Goal: Task Accomplishment & Management: Manage account settings

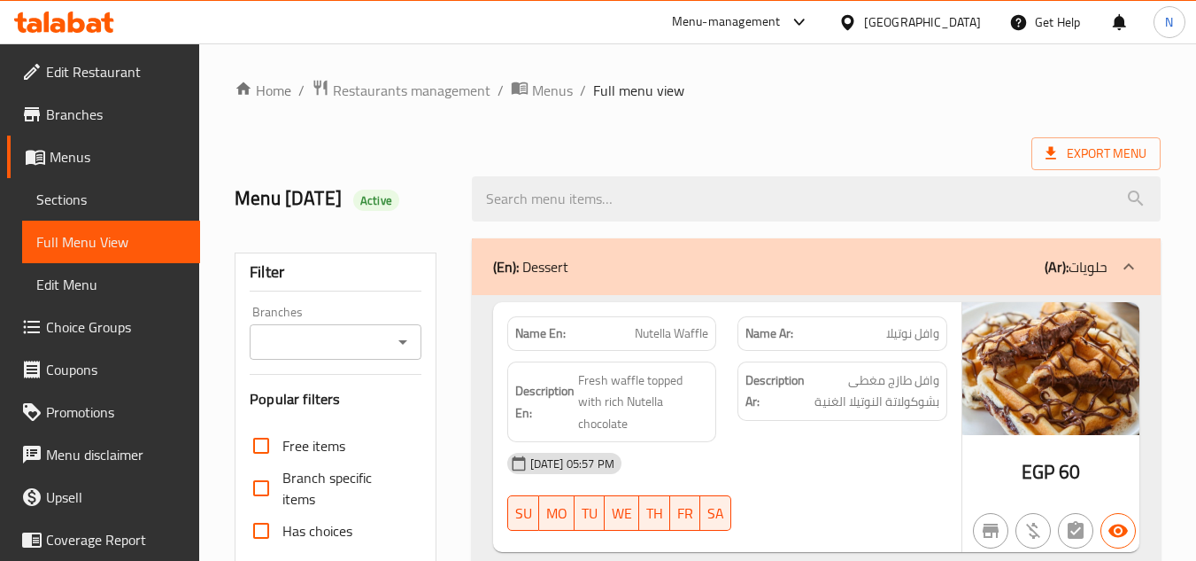
click at [965, 27] on div "[GEOGRAPHIC_DATA]" at bounding box center [922, 21] width 117 height 19
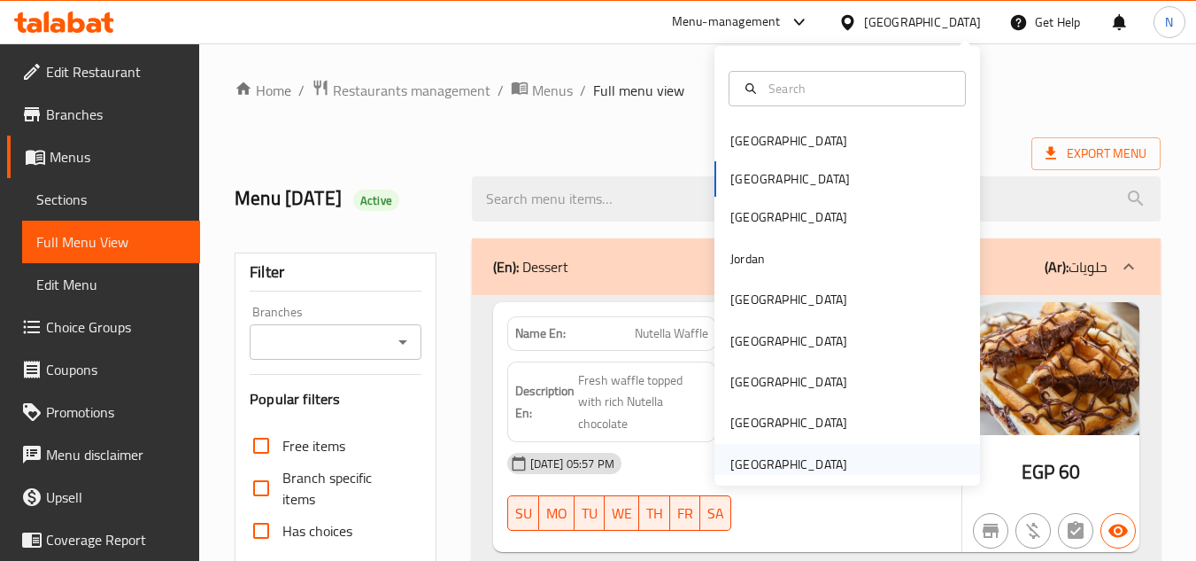
click at [794, 468] on div "[GEOGRAPHIC_DATA]" at bounding box center [789, 463] width 117 height 19
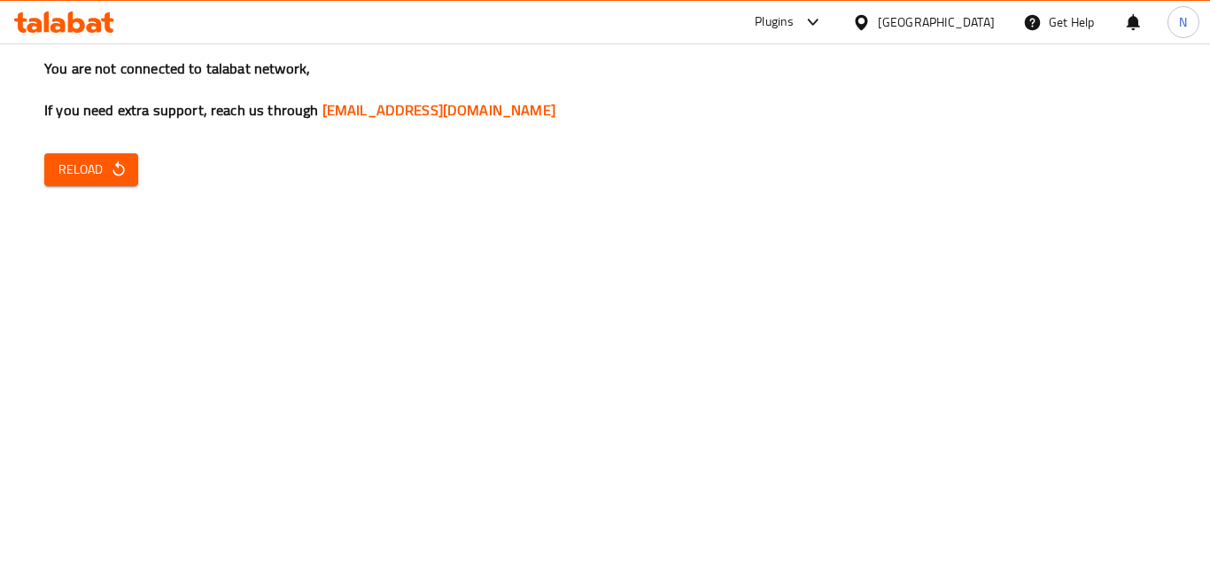
click at [112, 176] on icon "button" at bounding box center [119, 169] width 18 height 18
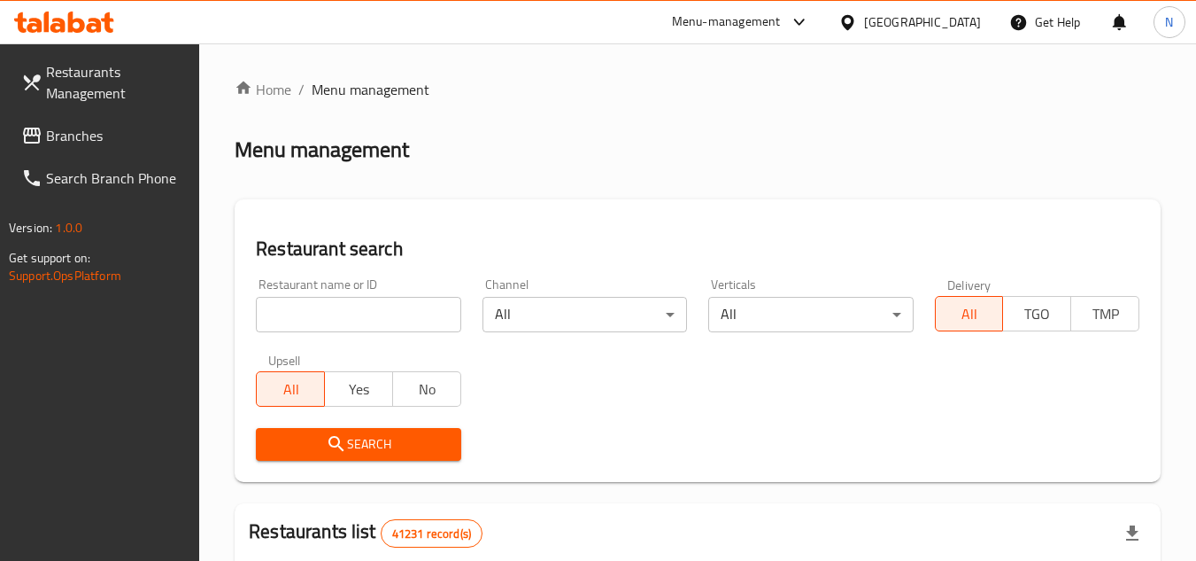
click at [362, 321] on input "search" at bounding box center [358, 314] width 205 height 35
paste input "769332"
type input "769332"
click button "Search" at bounding box center [358, 444] width 205 height 33
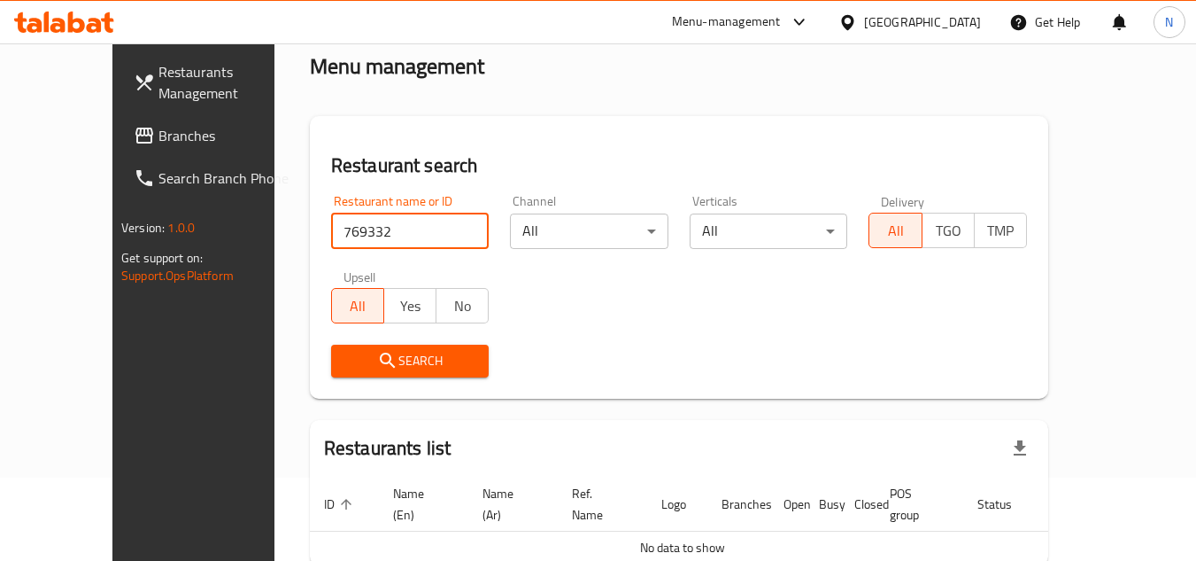
scroll to position [163, 0]
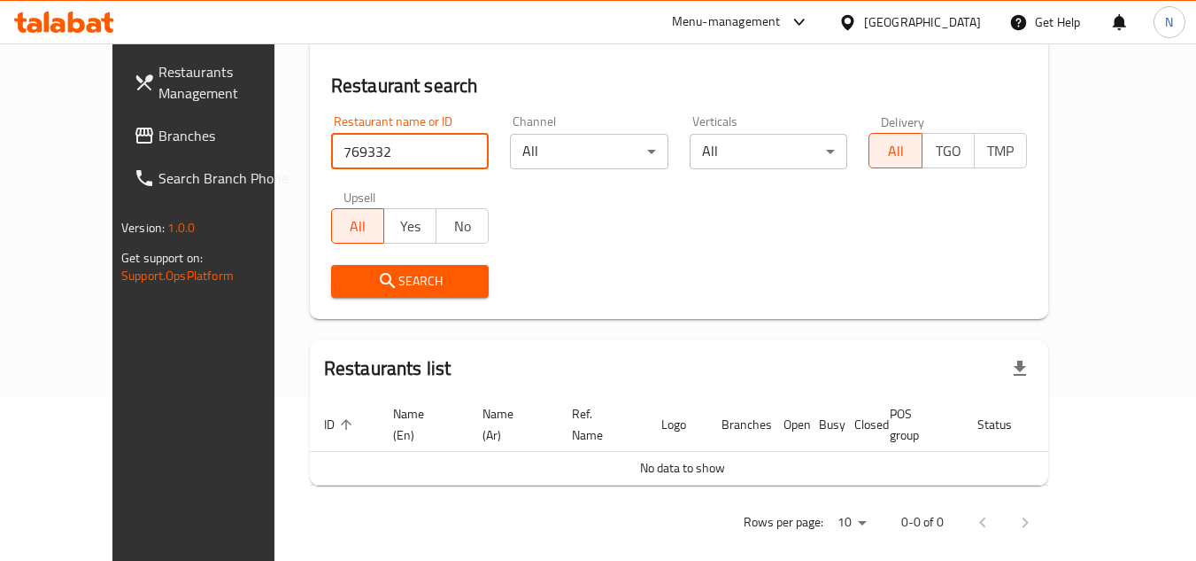
drag, startPoint x: 128, startPoint y: 143, endPoint x: 141, endPoint y: 142, distance: 13.3
click at [159, 143] on span "Branches" at bounding box center [229, 135] width 140 height 21
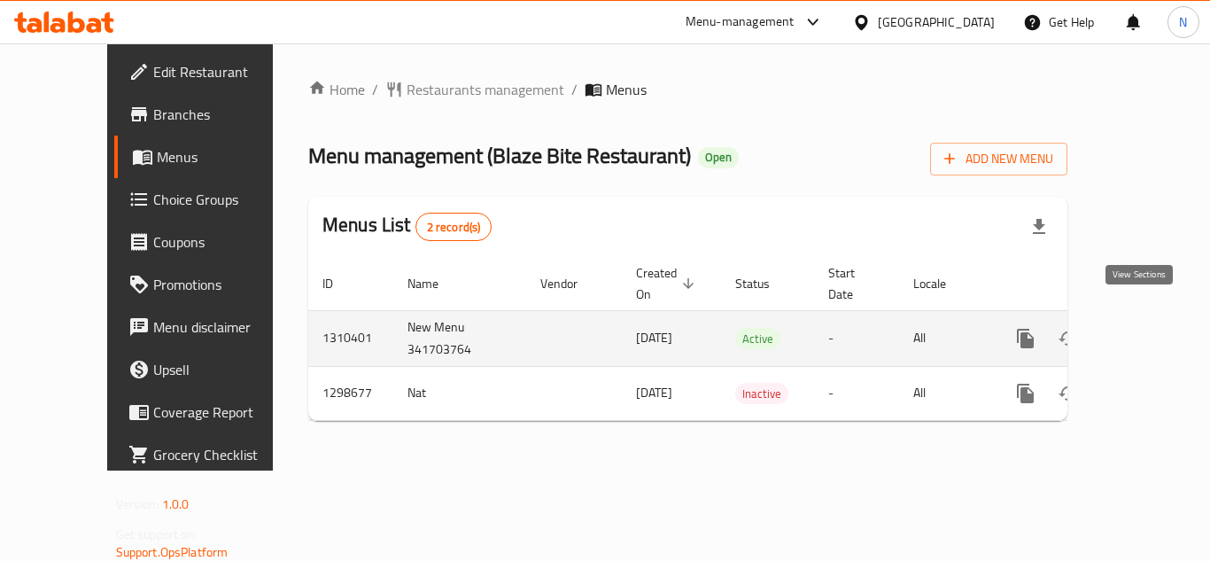
click at [1142, 328] on icon "enhanced table" at bounding box center [1152, 338] width 21 height 21
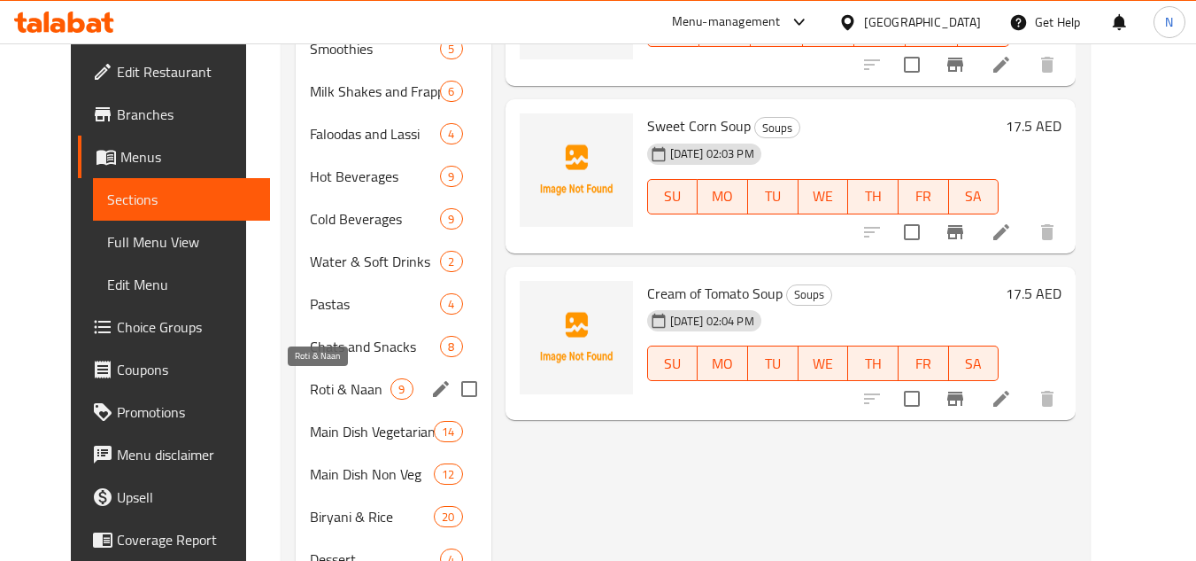
scroll to position [531, 0]
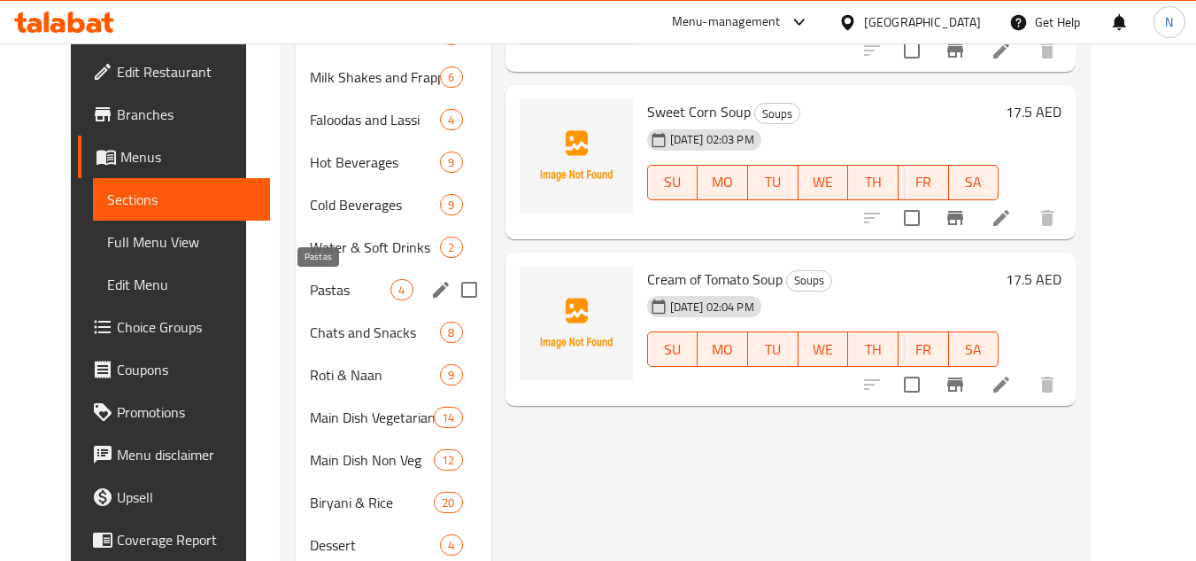
drag, startPoint x: 311, startPoint y: 295, endPoint x: 333, endPoint y: 285, distance: 24.2
click at [311, 295] on span "Pastas" at bounding box center [350, 289] width 81 height 21
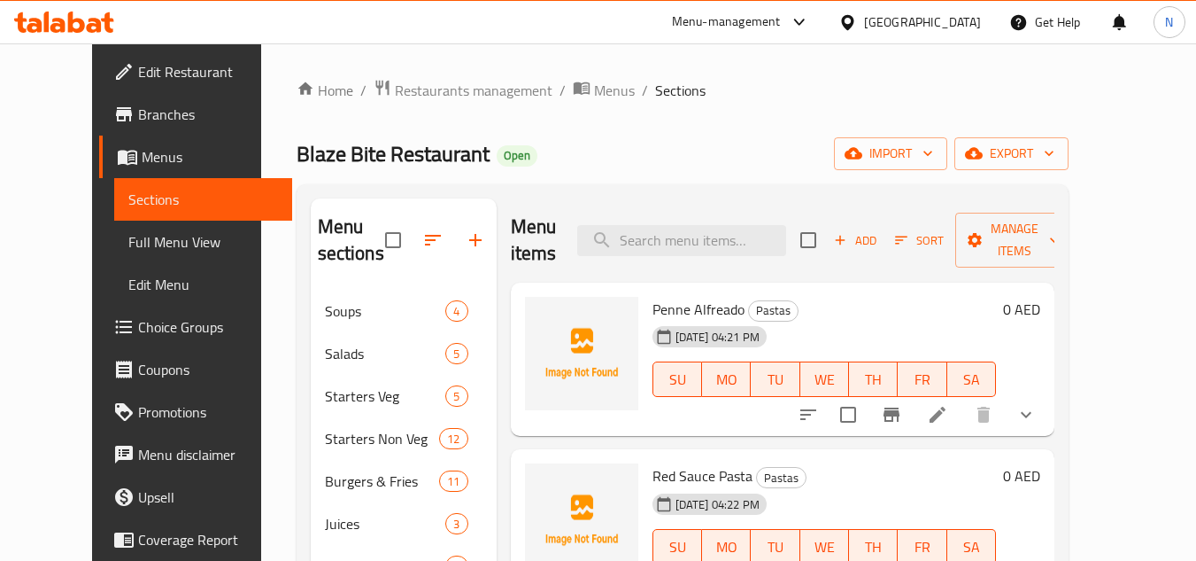
click at [1037, 404] on icon "show more" at bounding box center [1026, 414] width 21 height 21
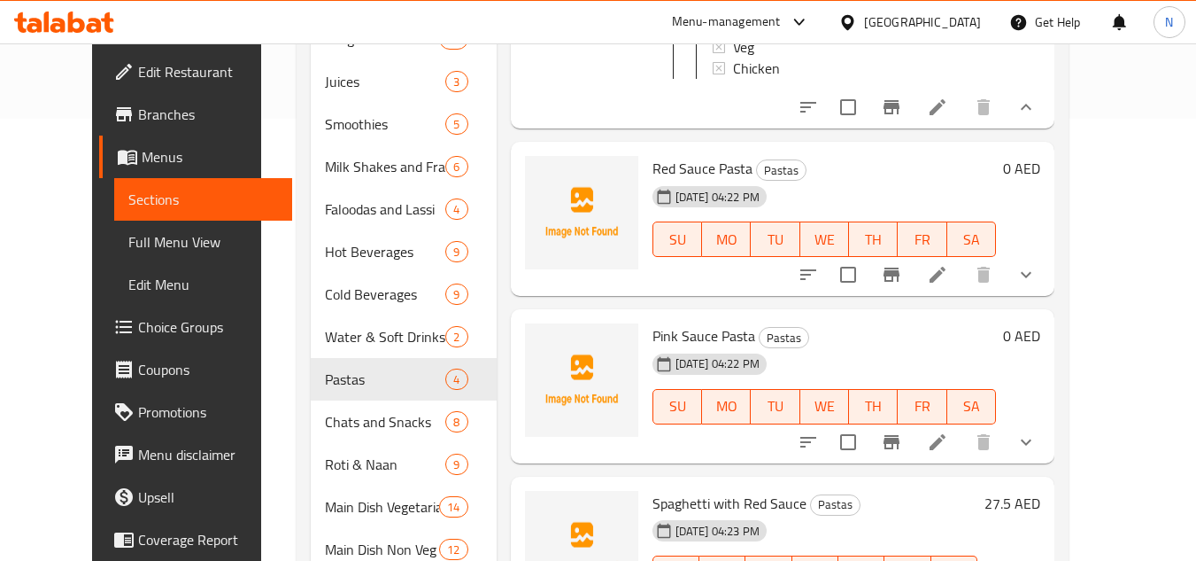
scroll to position [443, 0]
click at [1037, 263] on icon "show more" at bounding box center [1026, 273] width 21 height 21
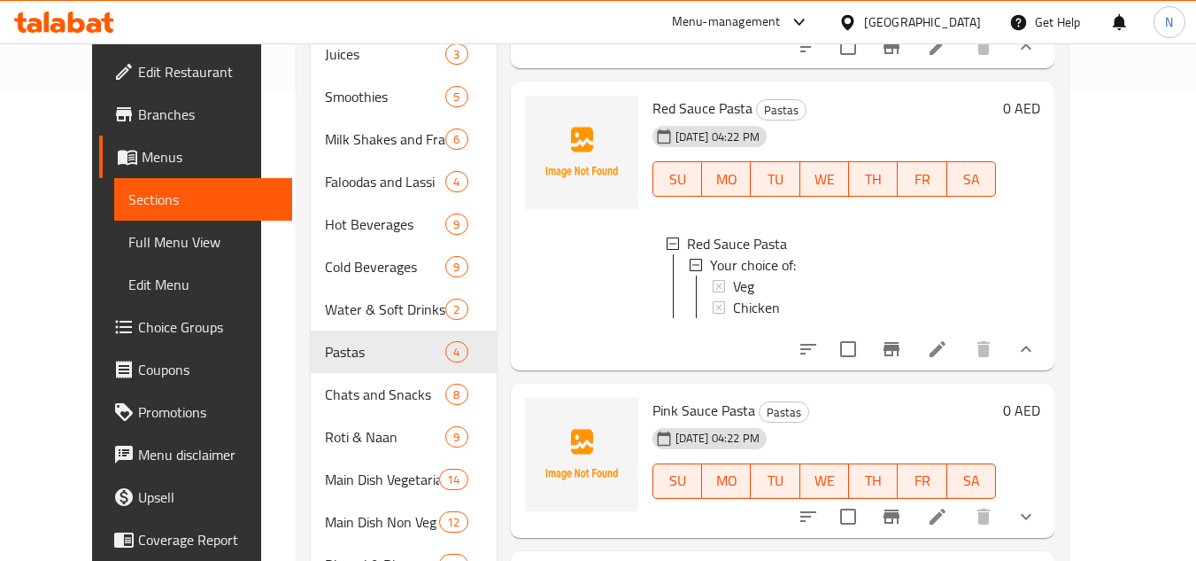
scroll to position [86, 0]
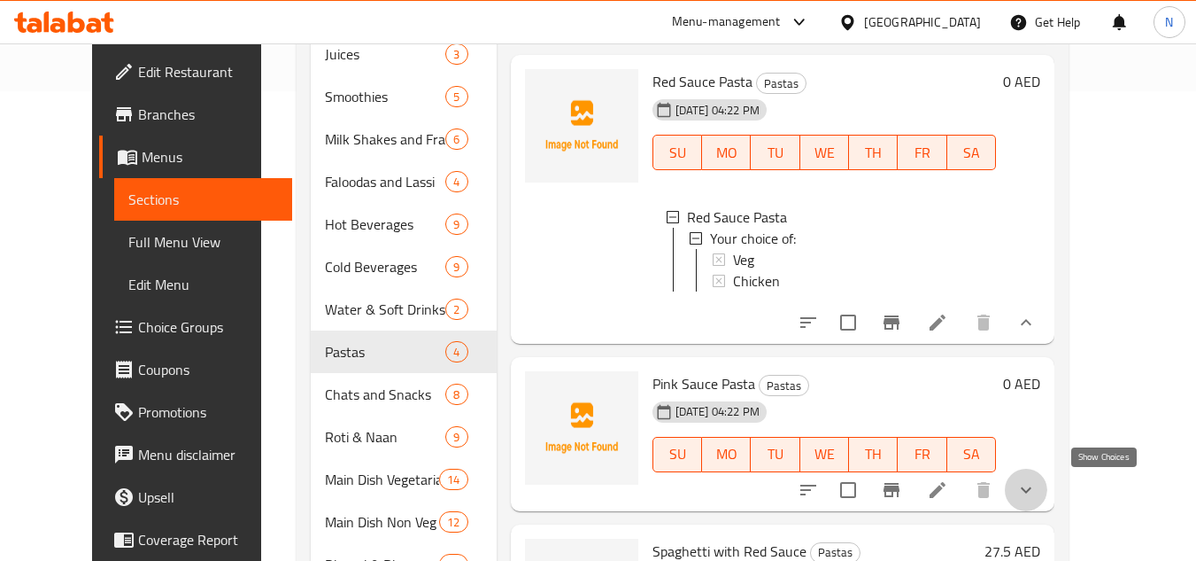
click at [1037, 491] on icon "show more" at bounding box center [1026, 489] width 21 height 21
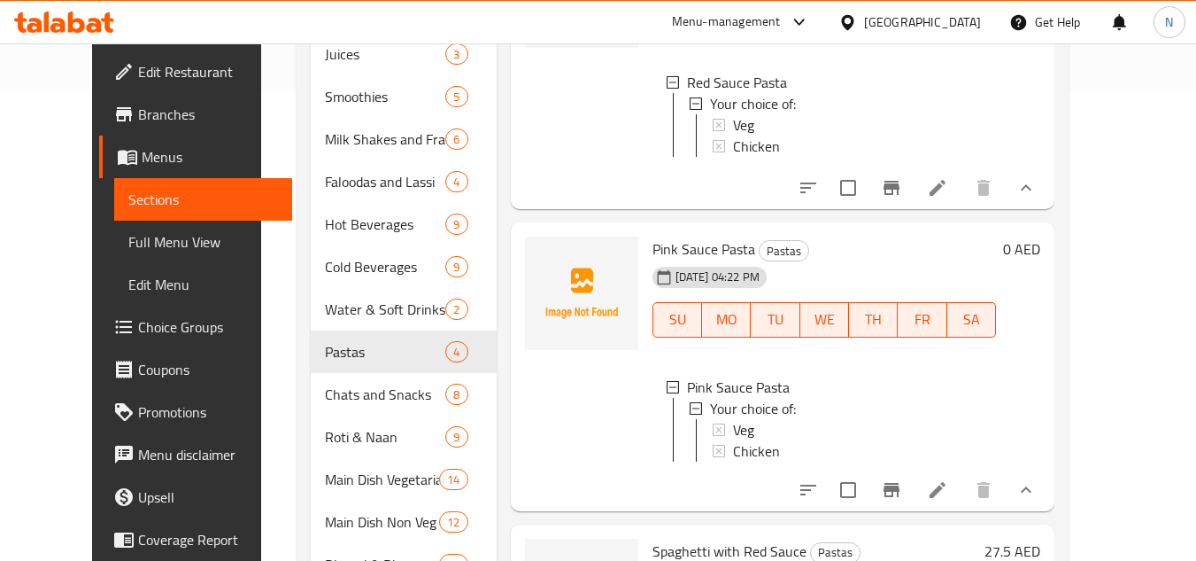
scroll to position [636, 0]
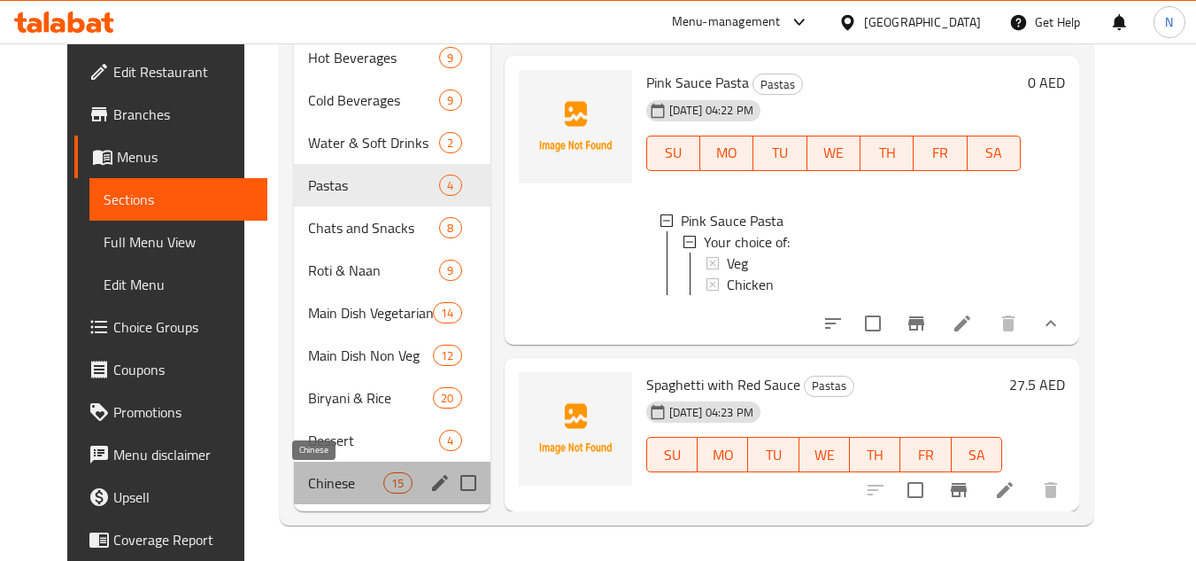
click at [308, 484] on span "Chinese" at bounding box center [345, 482] width 75 height 21
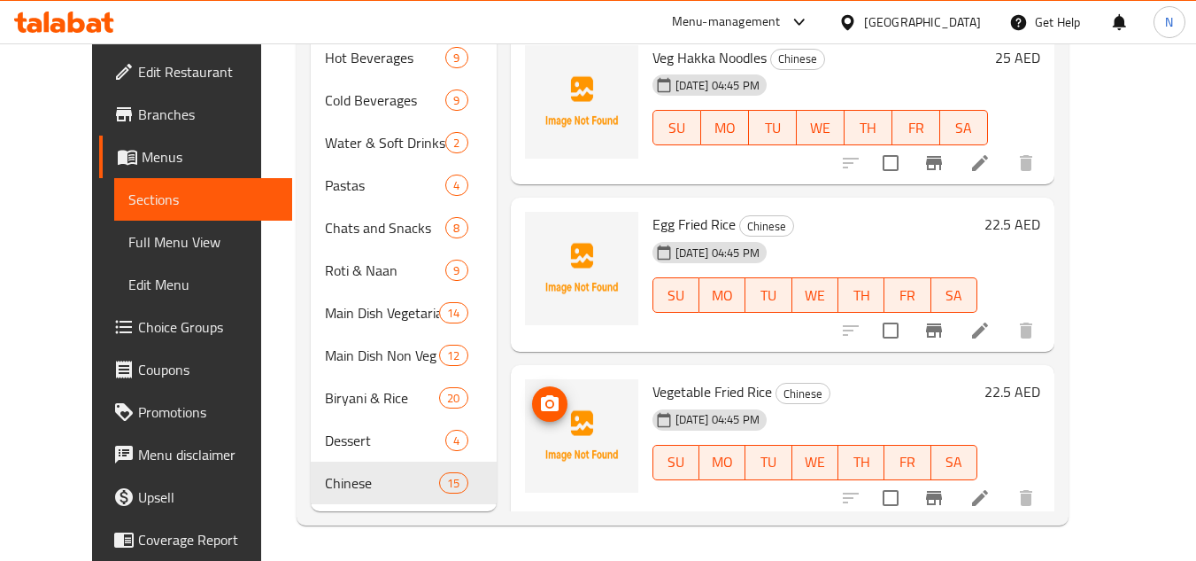
scroll to position [1273, 0]
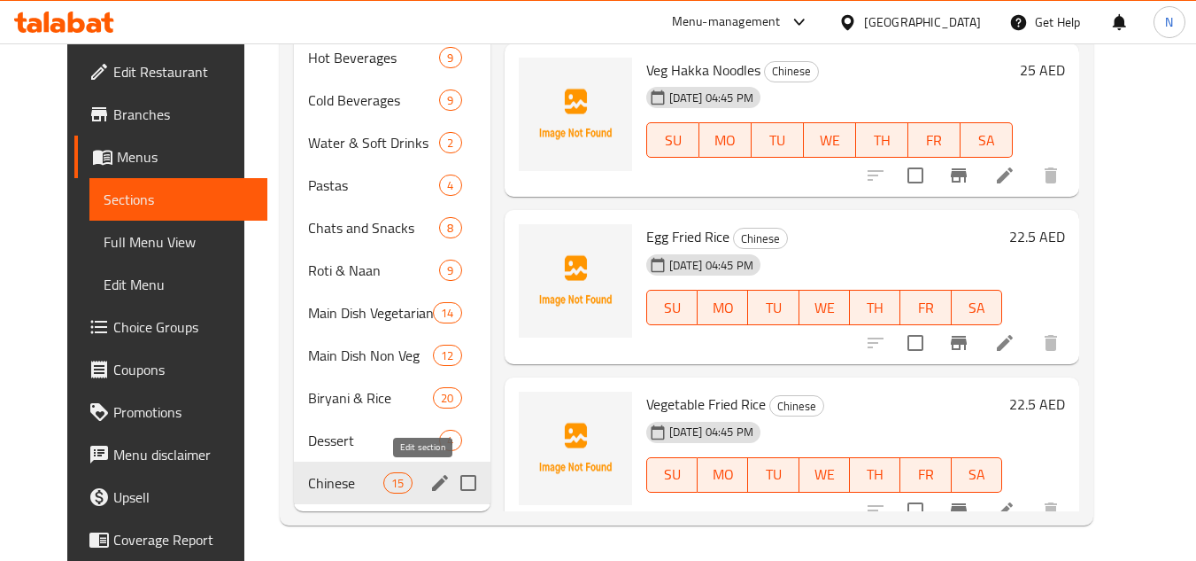
click at [429, 489] on icon "edit" at bounding box center [439, 482] width 21 height 21
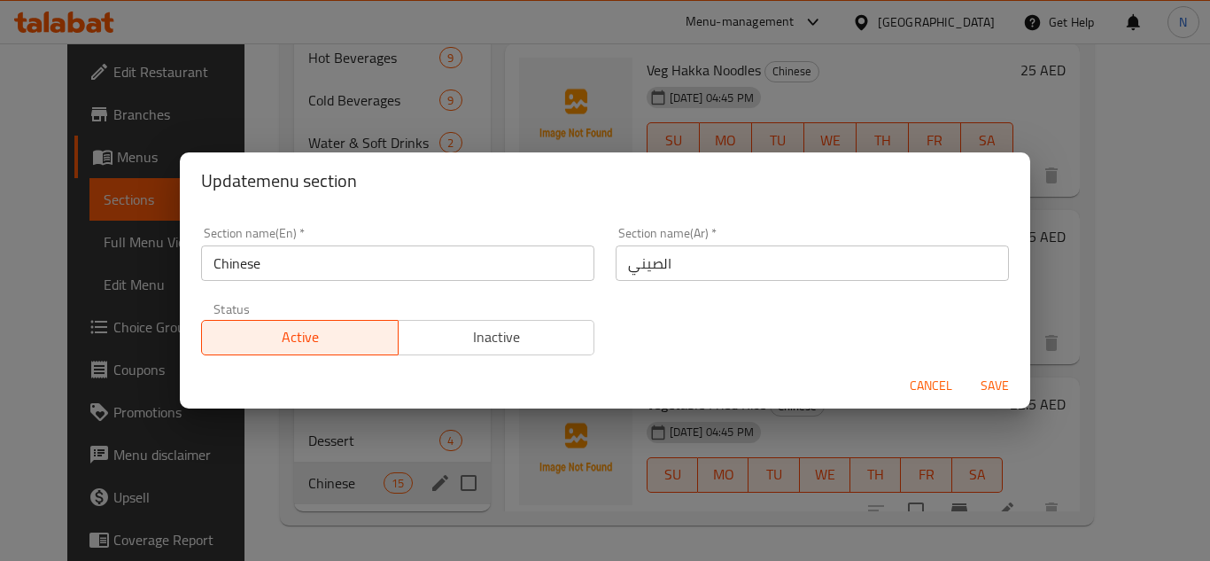
click at [912, 380] on span "Cancel" at bounding box center [930, 386] width 43 height 22
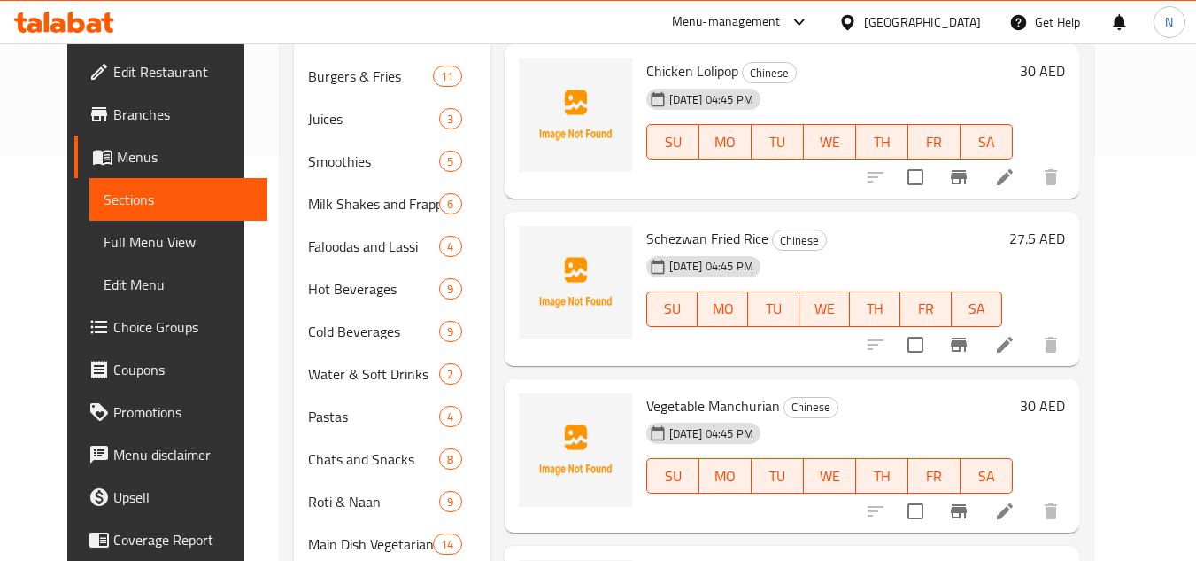
scroll to position [806, 0]
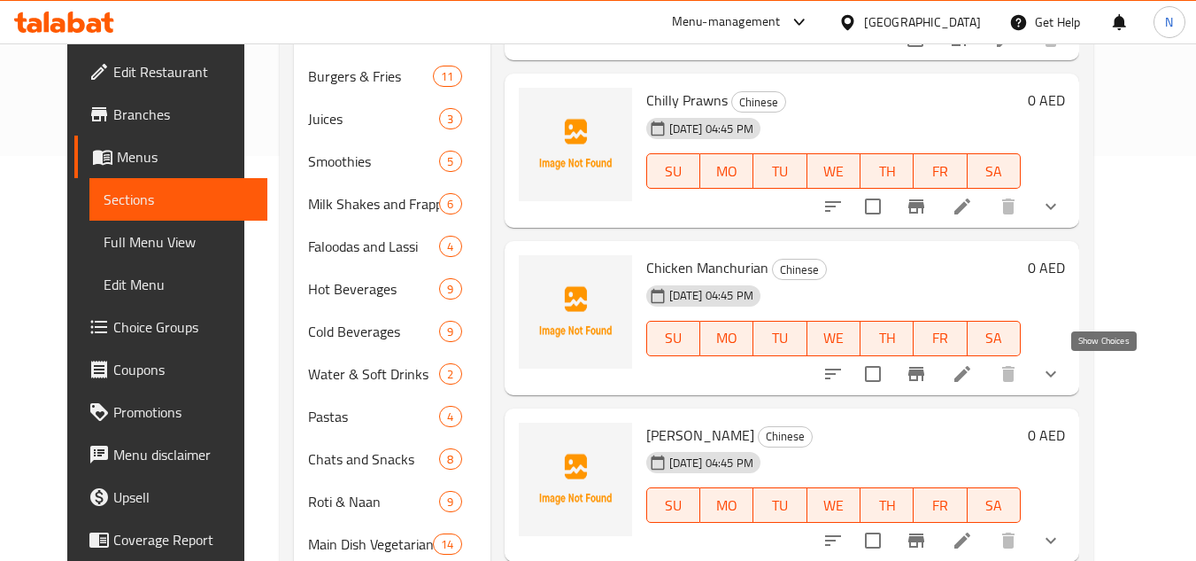
click at [1062, 380] on icon "show more" at bounding box center [1051, 373] width 21 height 21
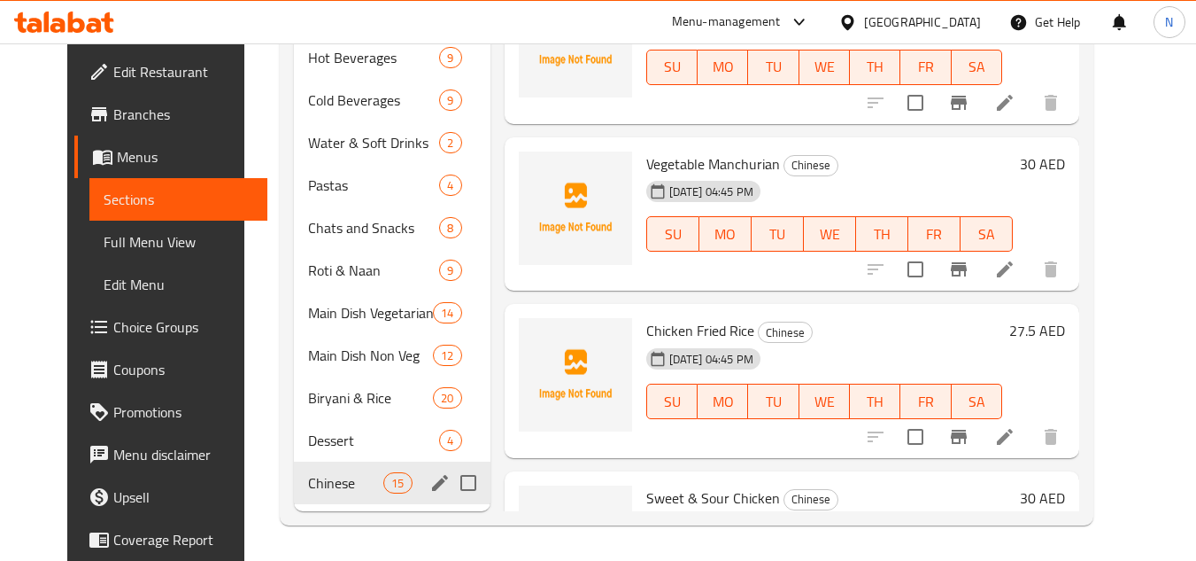
scroll to position [1288, 0]
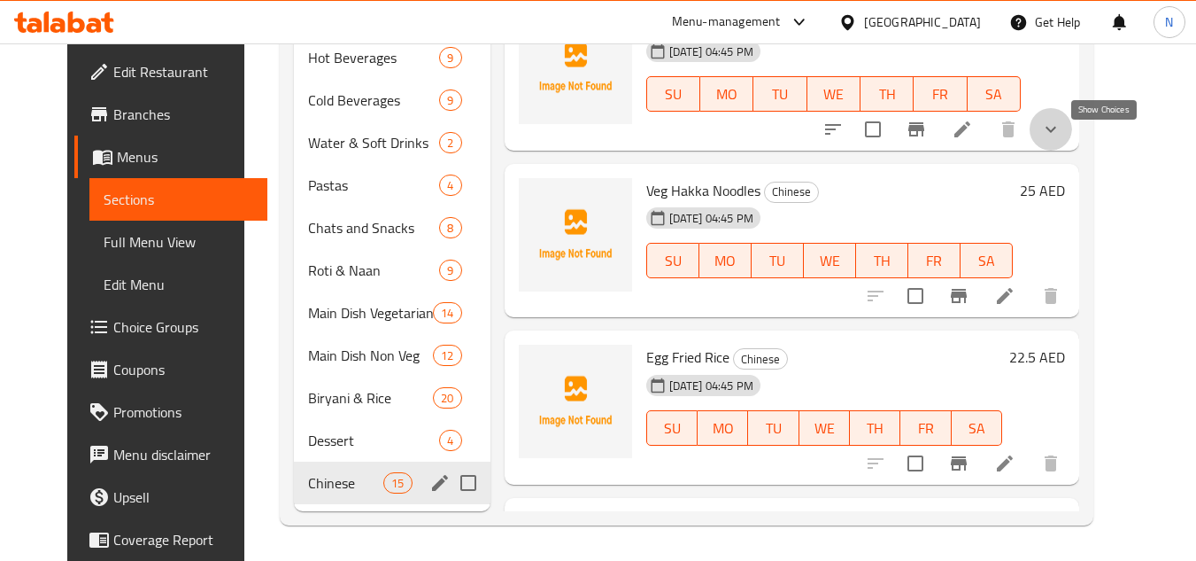
click at [1062, 140] on icon "show more" at bounding box center [1051, 129] width 21 height 21
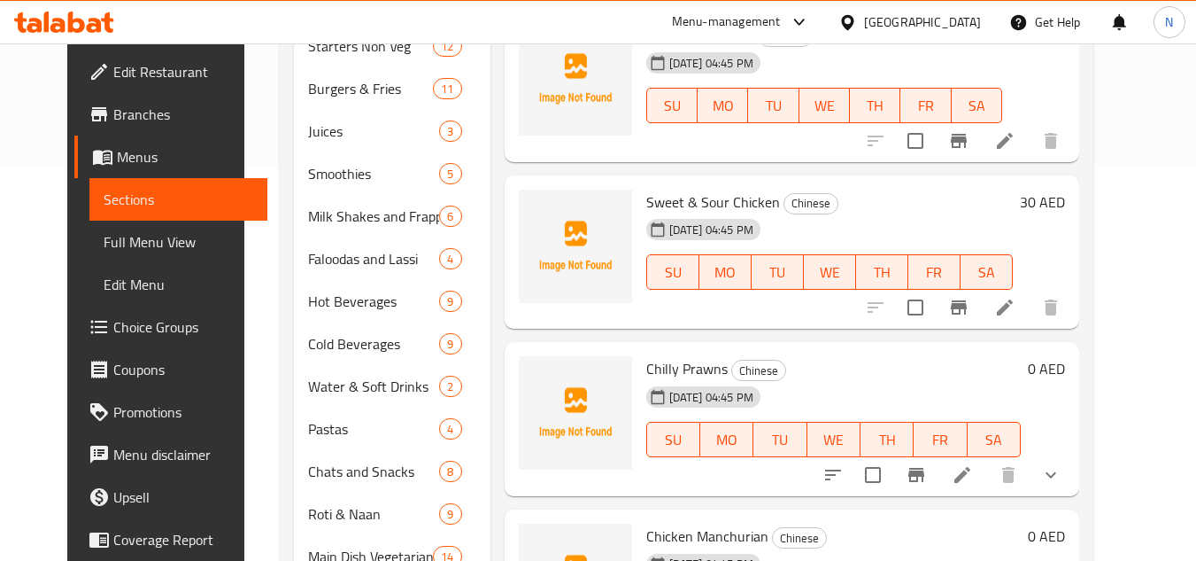
scroll to position [1120, 0]
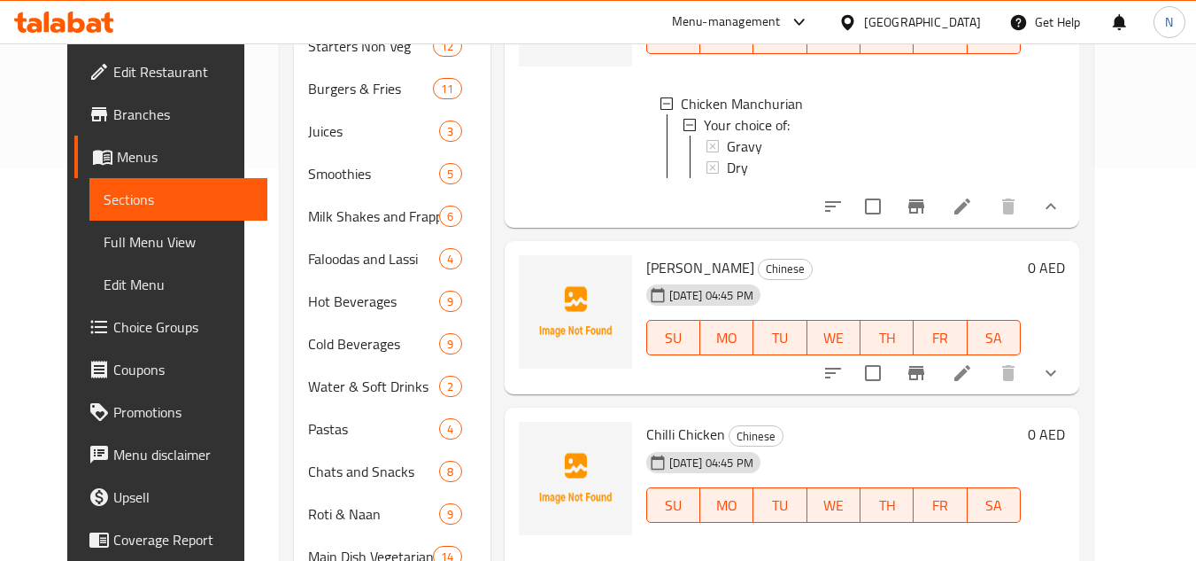
click at [1072, 394] on button "show more" at bounding box center [1051, 373] width 43 height 43
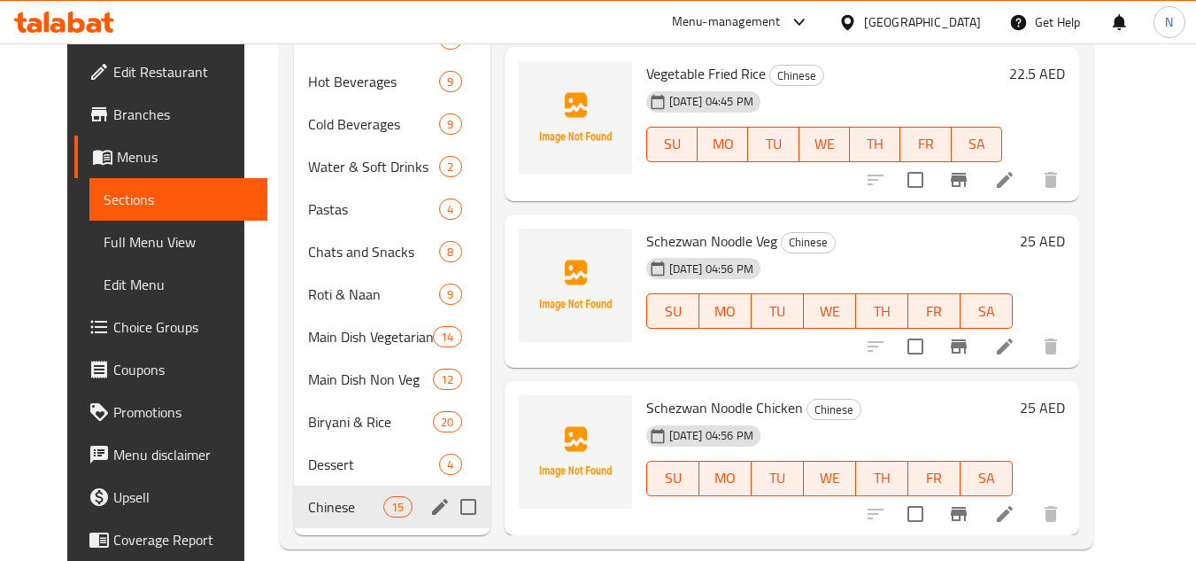
scroll to position [636, 0]
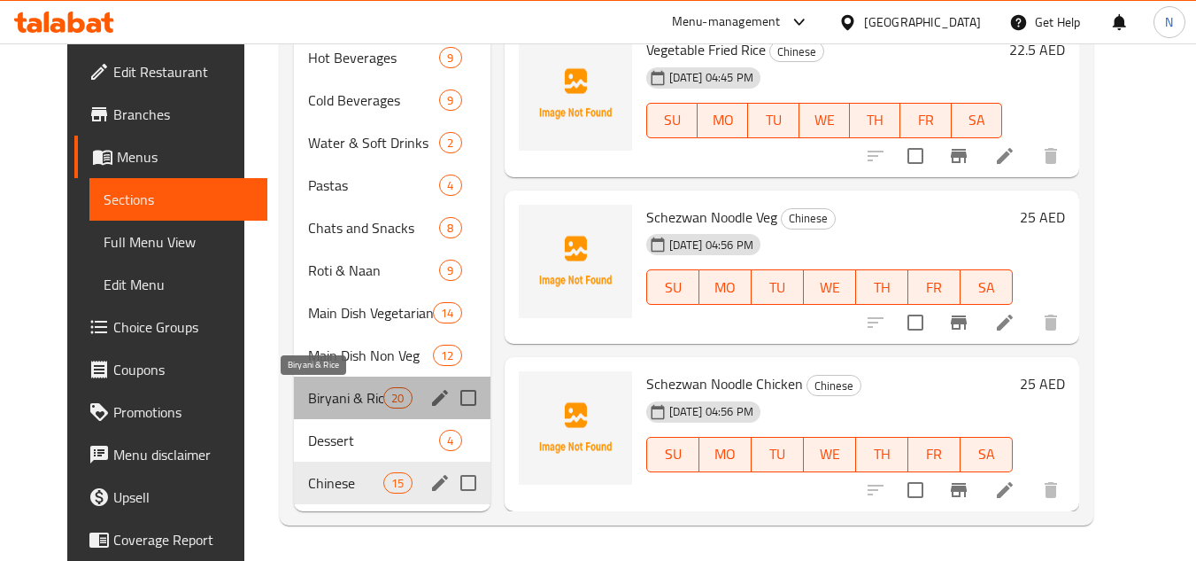
click at [308, 395] on span "Biryani & Rice" at bounding box center [345, 397] width 75 height 21
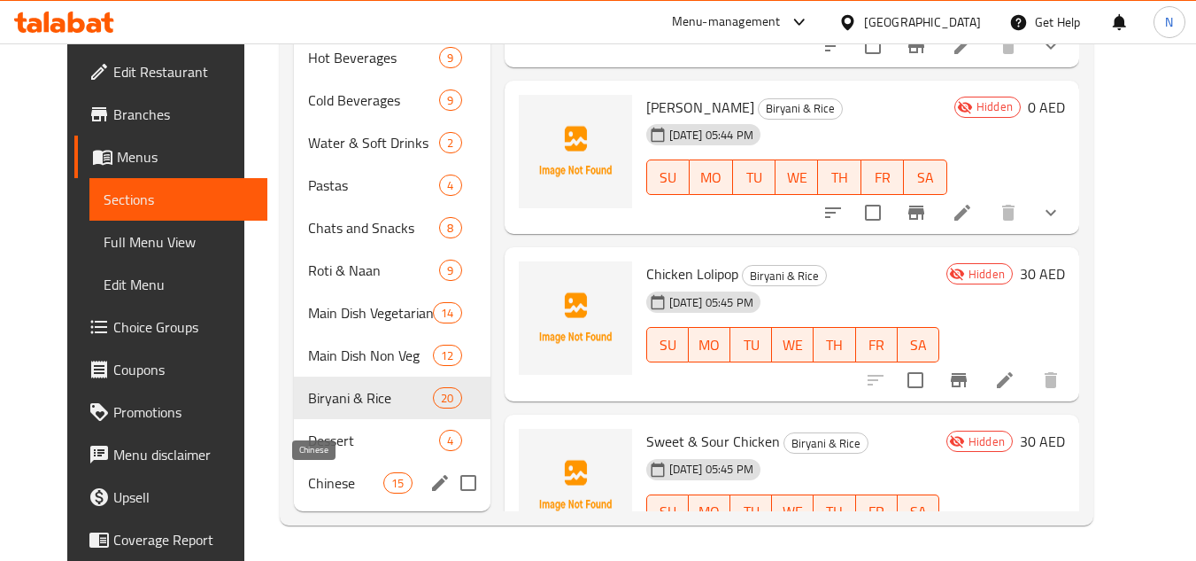
click at [308, 485] on span "Chinese" at bounding box center [345, 482] width 75 height 21
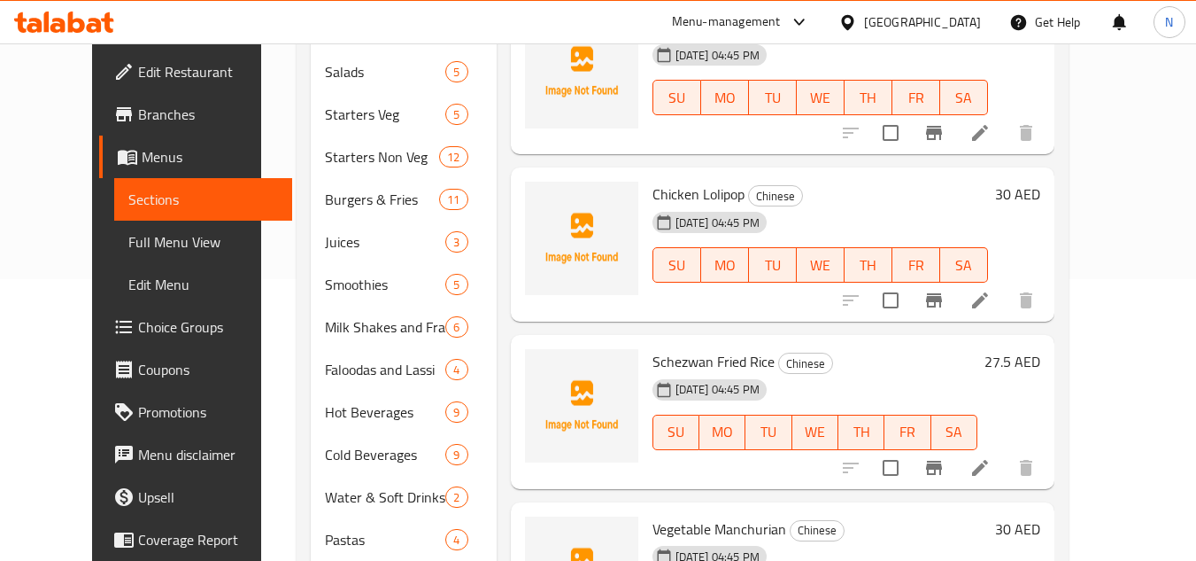
scroll to position [104, 0]
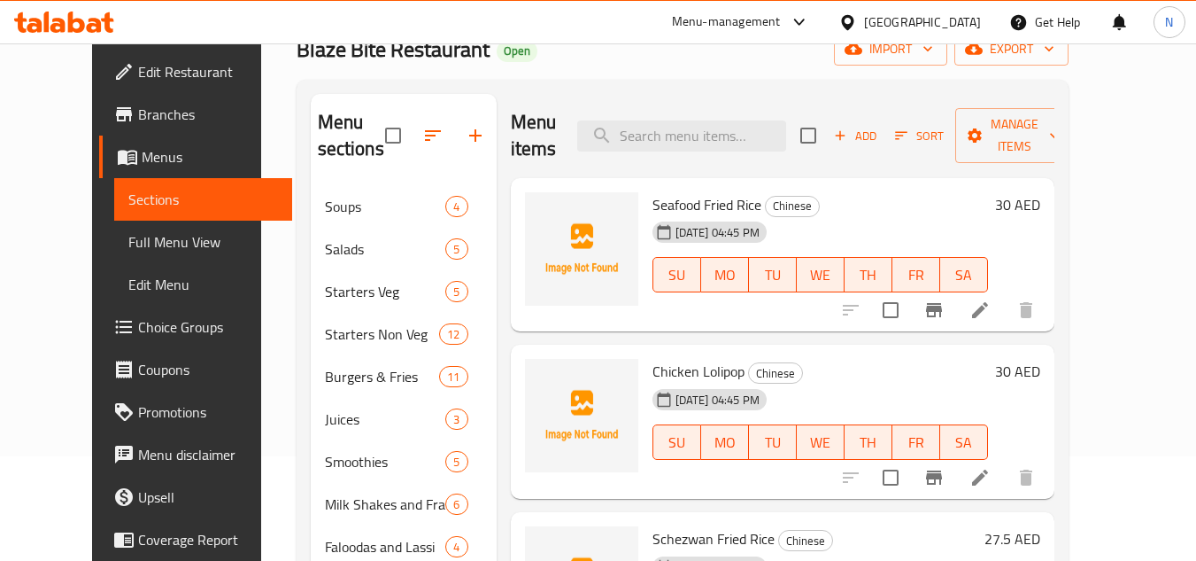
click at [678, 210] on span "Seafood Fried Rice" at bounding box center [707, 204] width 109 height 27
copy h6 "Seafood Fried Rice"
click at [685, 376] on span "Chicken Lolipop" at bounding box center [699, 371] width 92 height 27
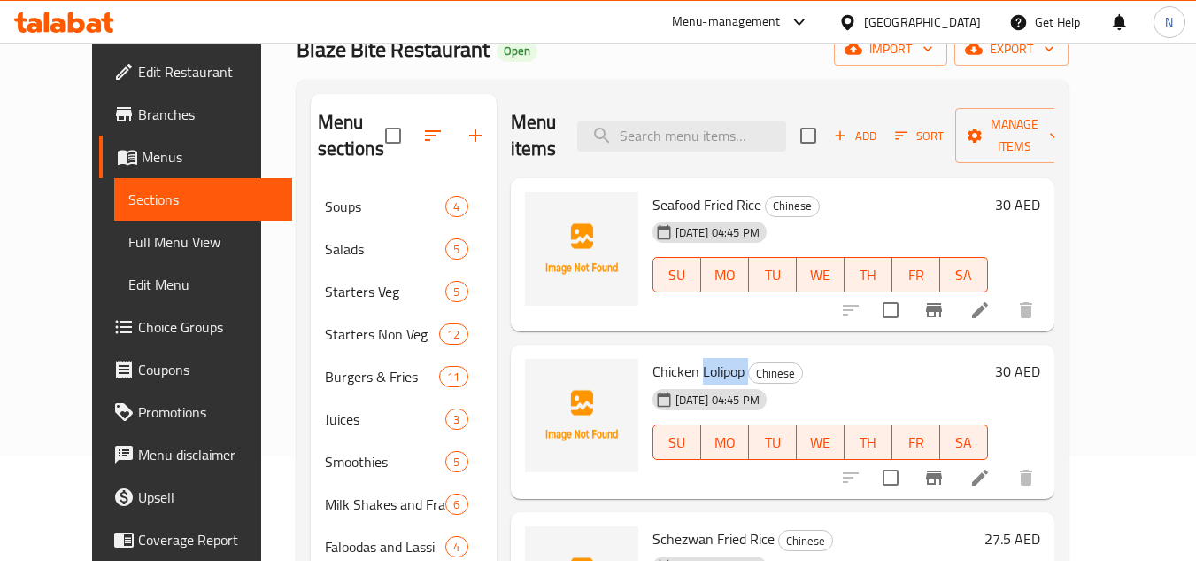
click at [685, 376] on span "Chicken Lolipop" at bounding box center [699, 371] width 92 height 27
copy h6 "Chicken Lolipop"
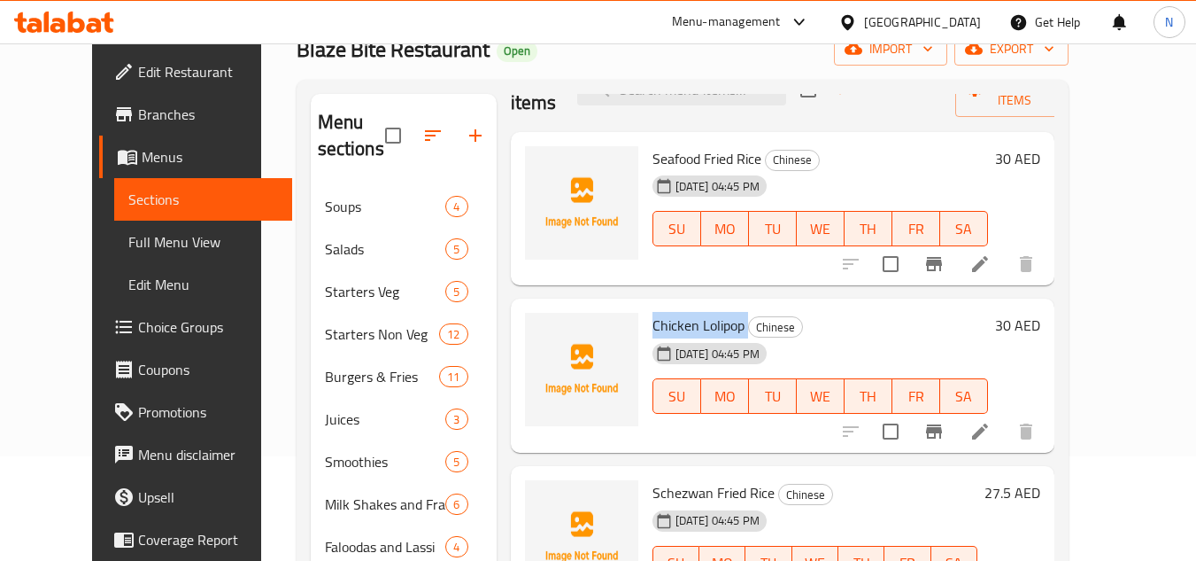
scroll to position [89, 0]
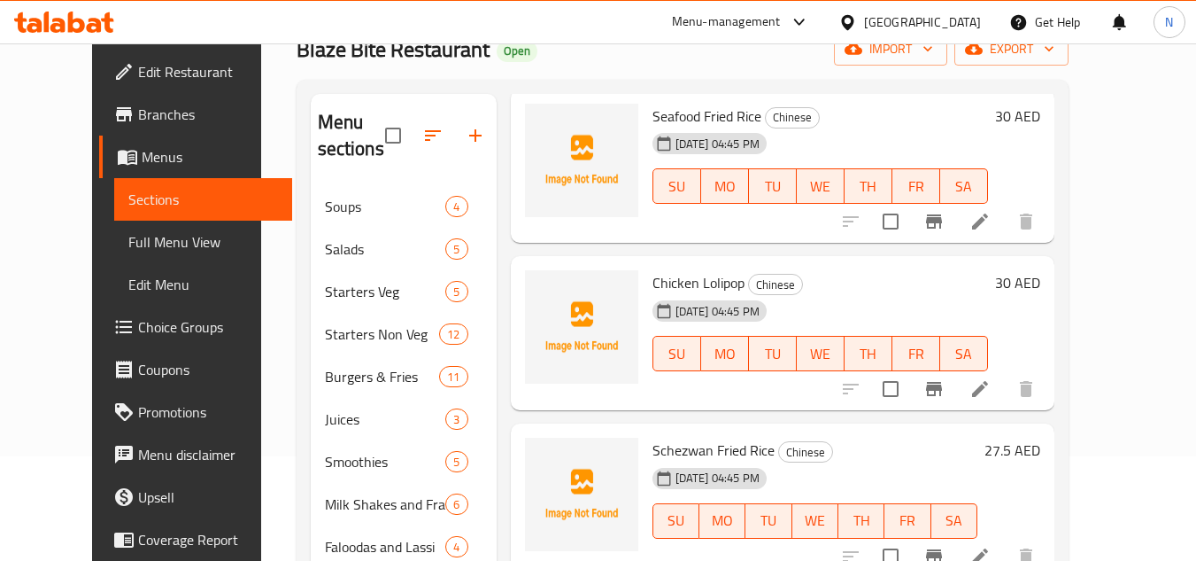
click at [716, 451] on span "Schezwan Fried Rice" at bounding box center [714, 450] width 122 height 27
copy h6 "Schezwan Fried Rice"
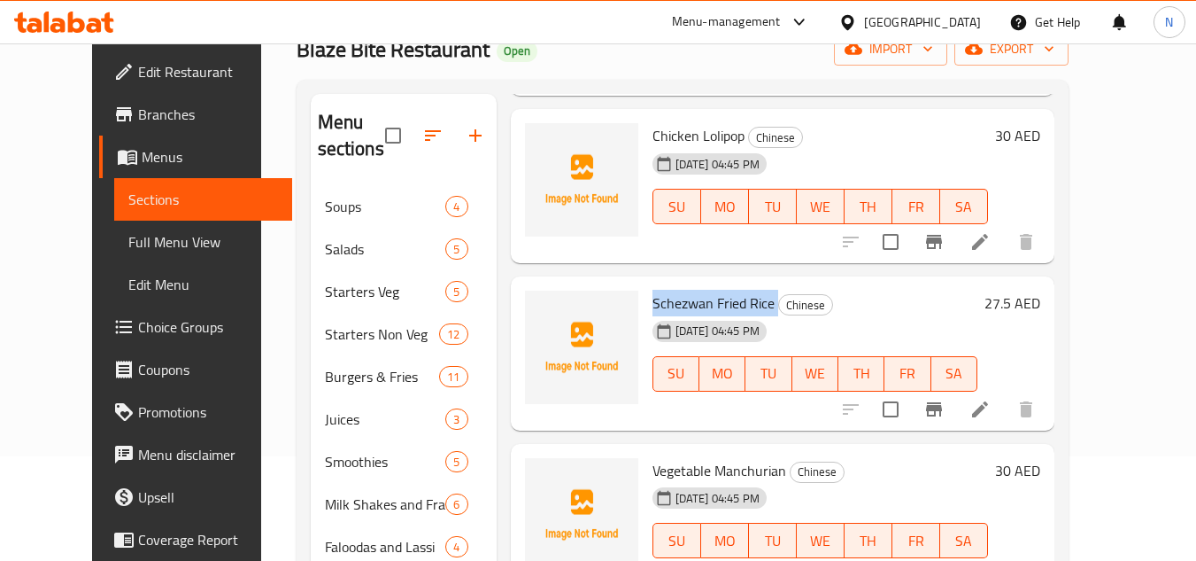
scroll to position [354, 0]
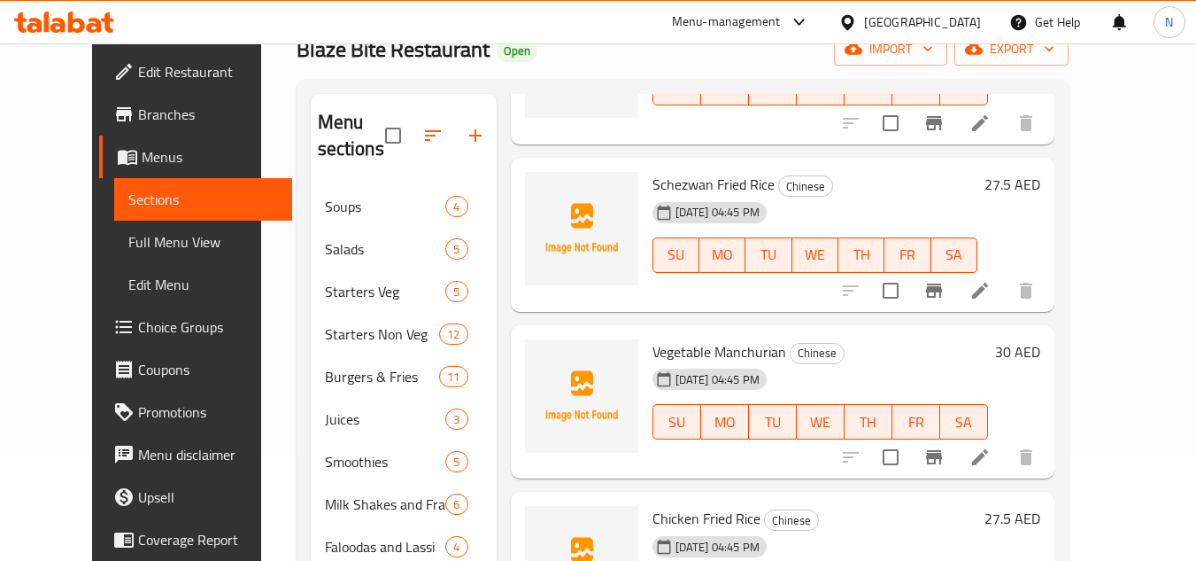
click at [709, 355] on span "Vegetable Manchurian" at bounding box center [720, 351] width 134 height 27
copy h6 "Vegetable Manchurian"
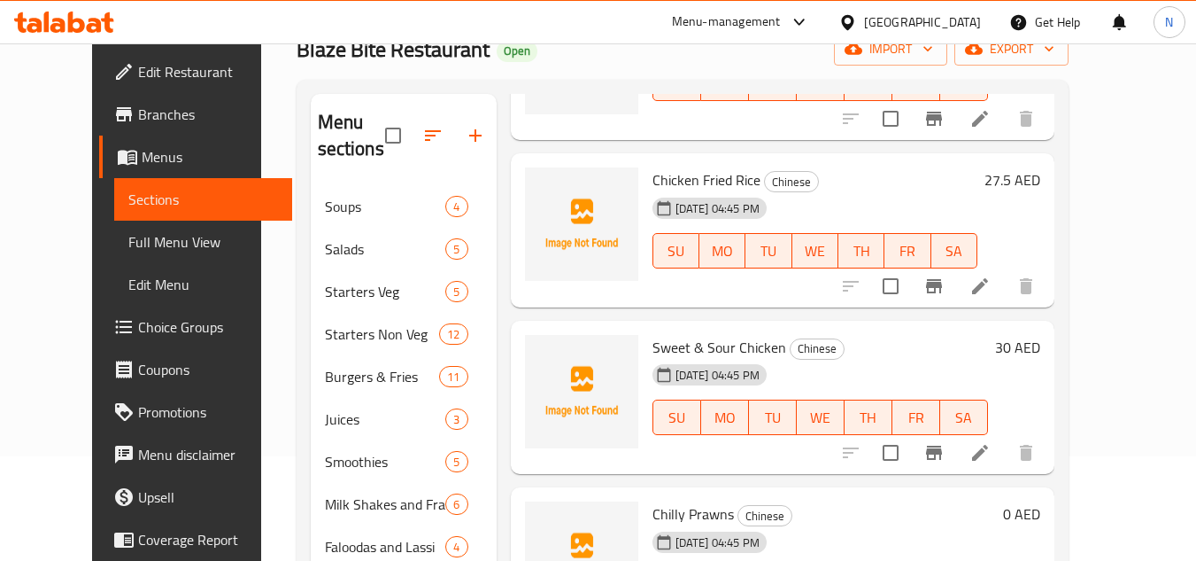
scroll to position [708, 0]
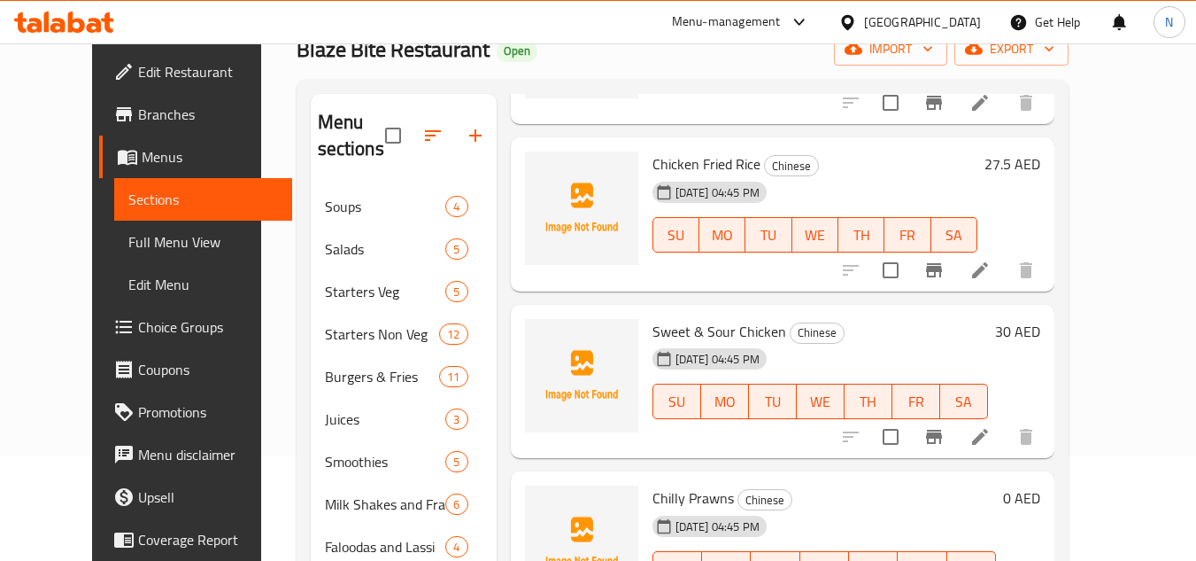
click at [695, 164] on span "Chicken Fried Rice" at bounding box center [707, 164] width 108 height 27
copy h6 "Chicken Fried Rice"
click at [731, 333] on span "Sweet & Sour Chicken" at bounding box center [720, 331] width 134 height 27
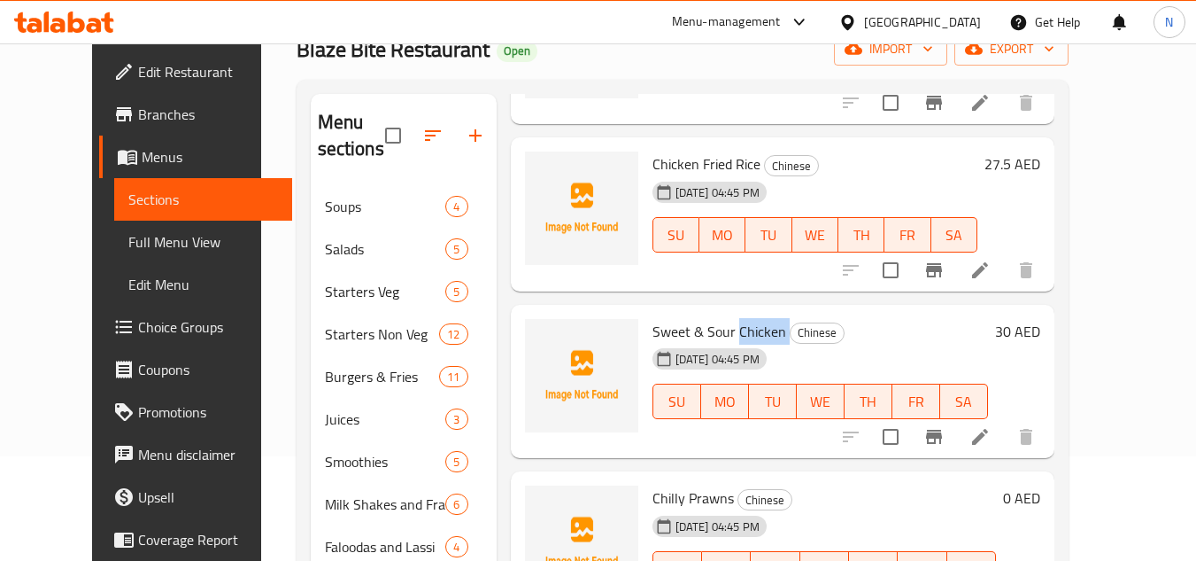
click at [731, 333] on span "Sweet & Sour Chicken" at bounding box center [720, 331] width 134 height 27
copy h6 "Sweet & Sour Chicken"
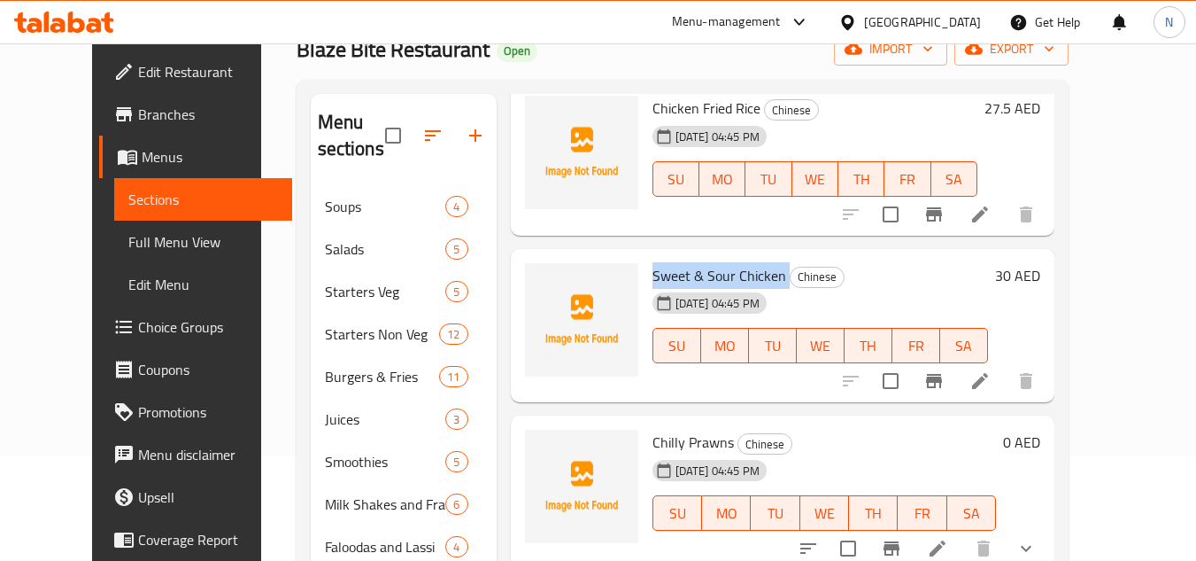
scroll to position [886, 0]
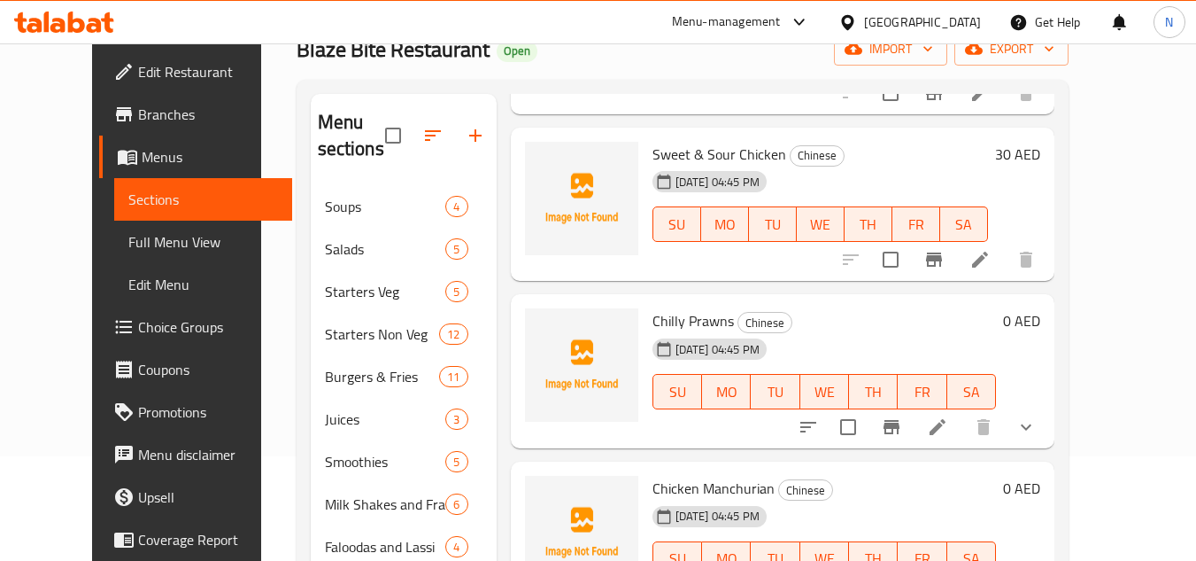
click at [685, 326] on span "Chilly Prawns" at bounding box center [693, 320] width 81 height 27
copy h6 "Chilly Prawns"
click at [697, 492] on span "Chicken Manchurian" at bounding box center [714, 488] width 122 height 27
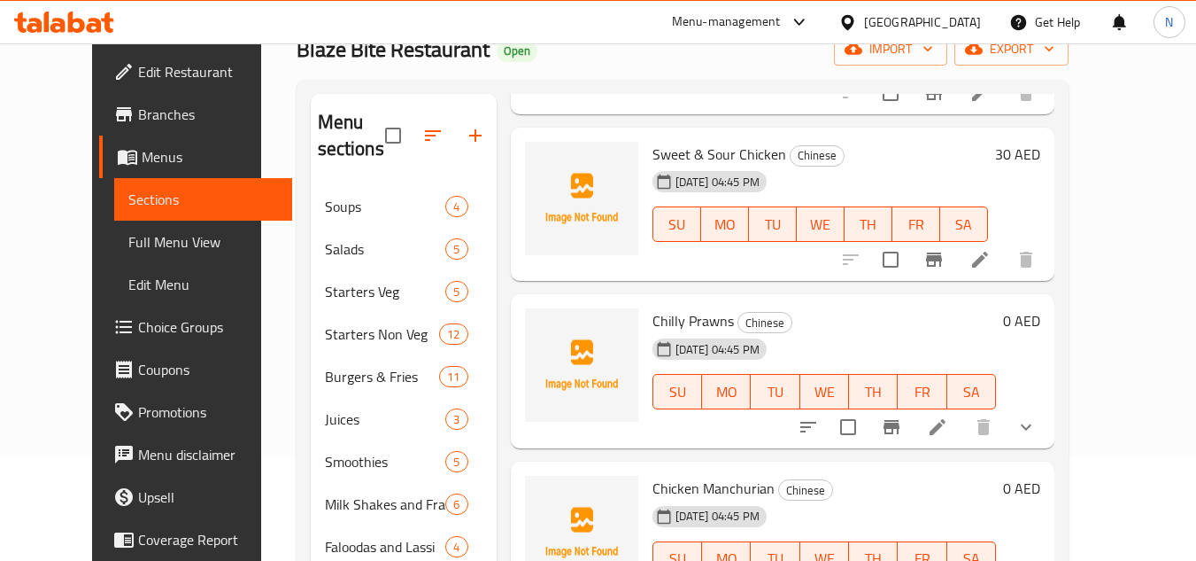
click at [697, 492] on span "Chicken Manchurian" at bounding box center [714, 488] width 122 height 27
copy h6 "Chicken Manchurian"
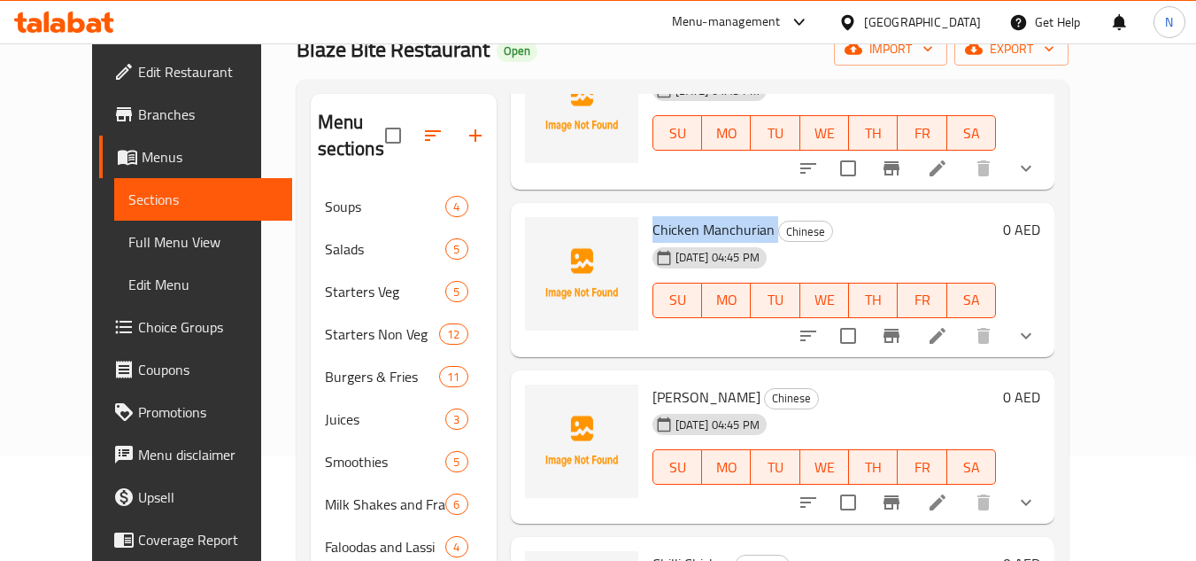
scroll to position [1240, 0]
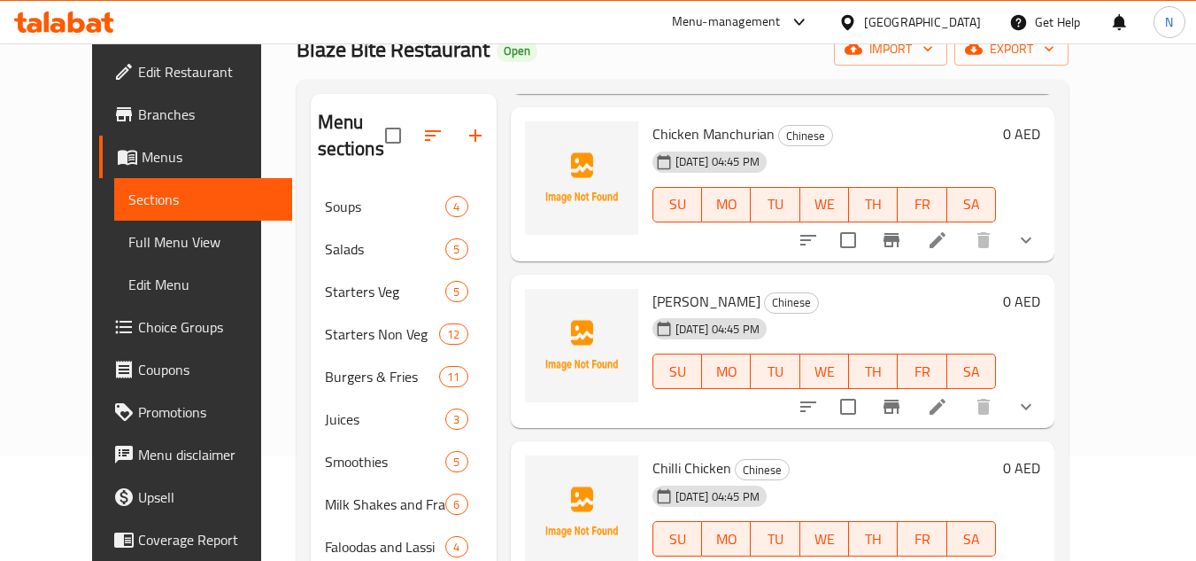
click at [668, 303] on span "Paneer Chilli" at bounding box center [707, 301] width 108 height 27
copy h6 "Paneer Chilli"
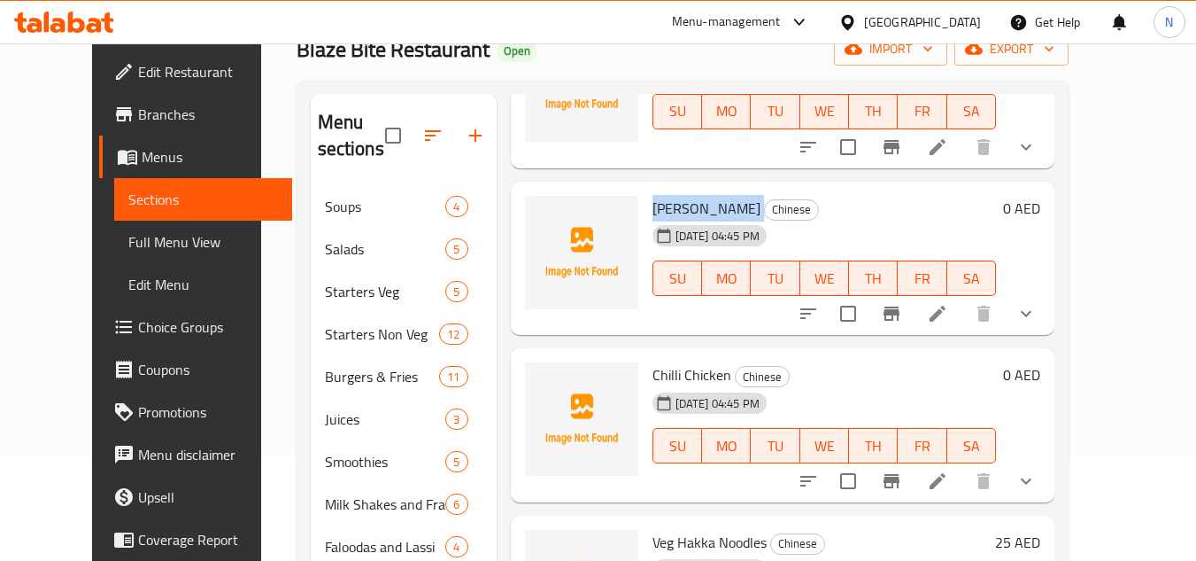
scroll to position [1417, 0]
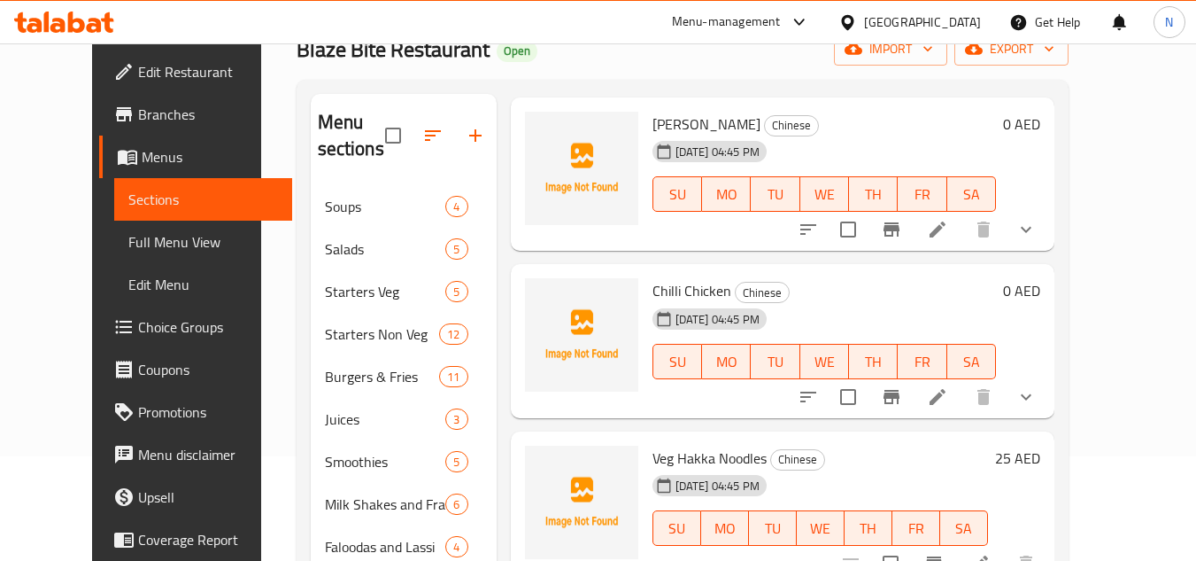
click at [663, 292] on span "Chilli Chicken" at bounding box center [692, 290] width 79 height 27
copy h6 "Chilli Chicken"
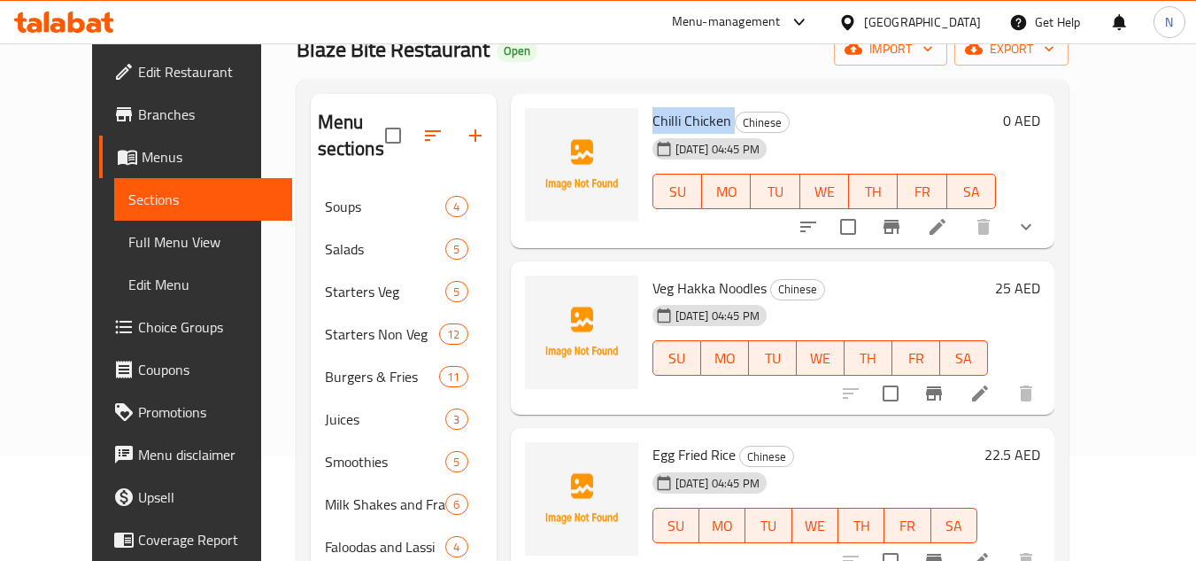
scroll to position [1594, 0]
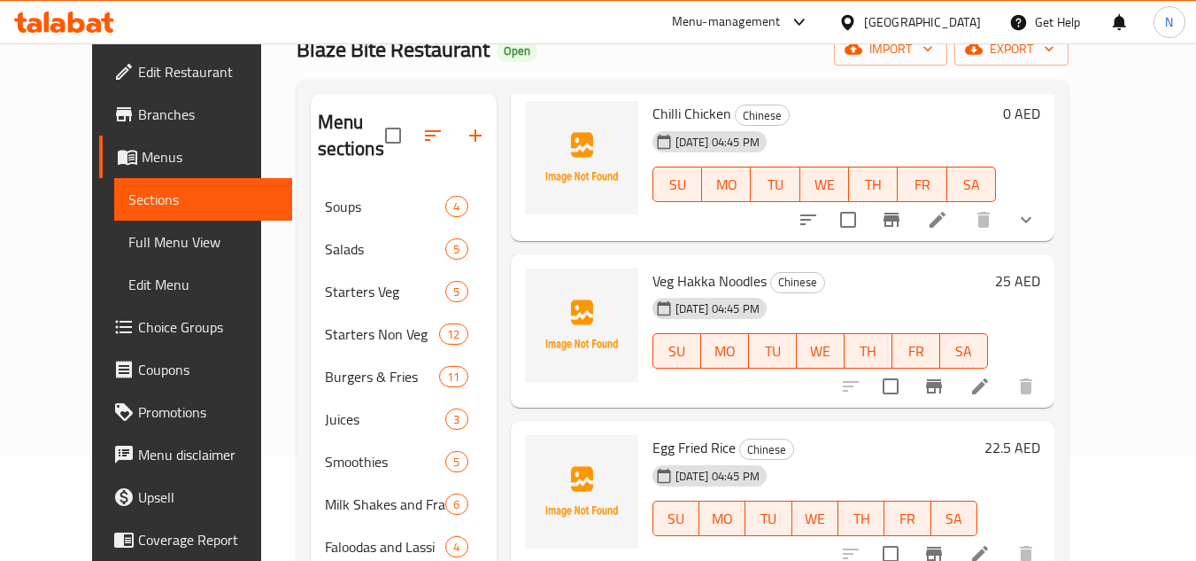
click at [704, 273] on span "Veg Hakka Noodles" at bounding box center [710, 280] width 114 height 27
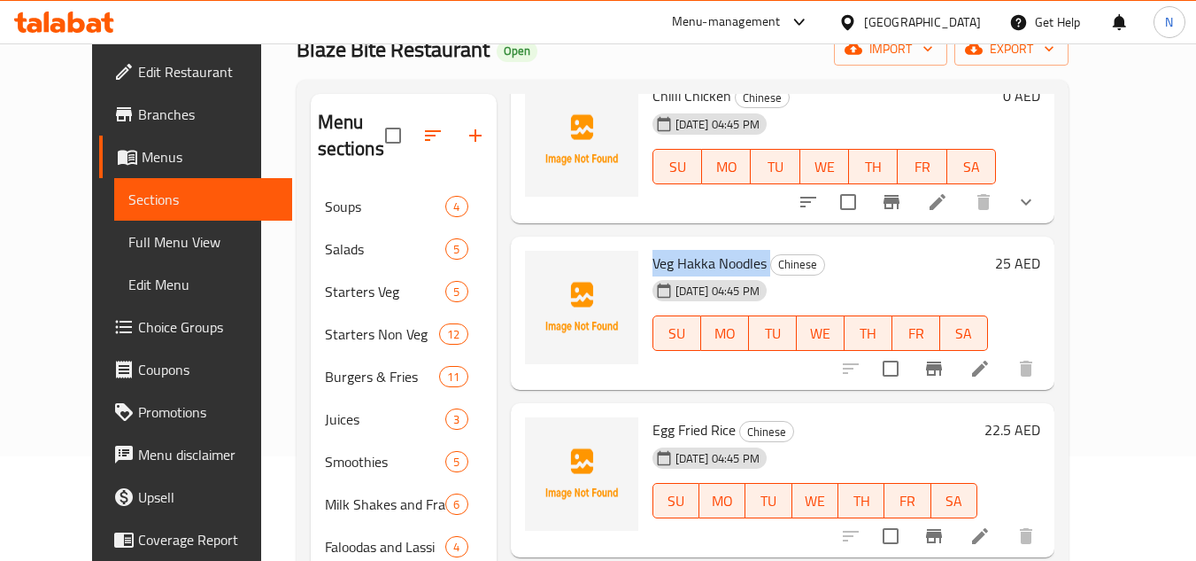
scroll to position [1628, 0]
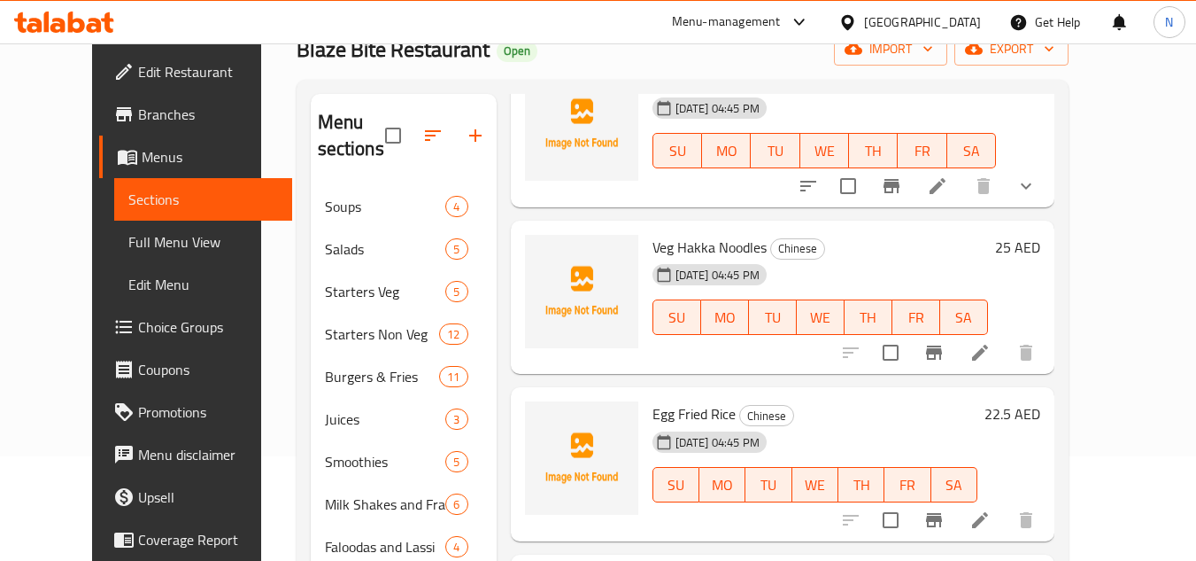
click at [669, 409] on span "Egg Fried Rice" at bounding box center [694, 413] width 83 height 27
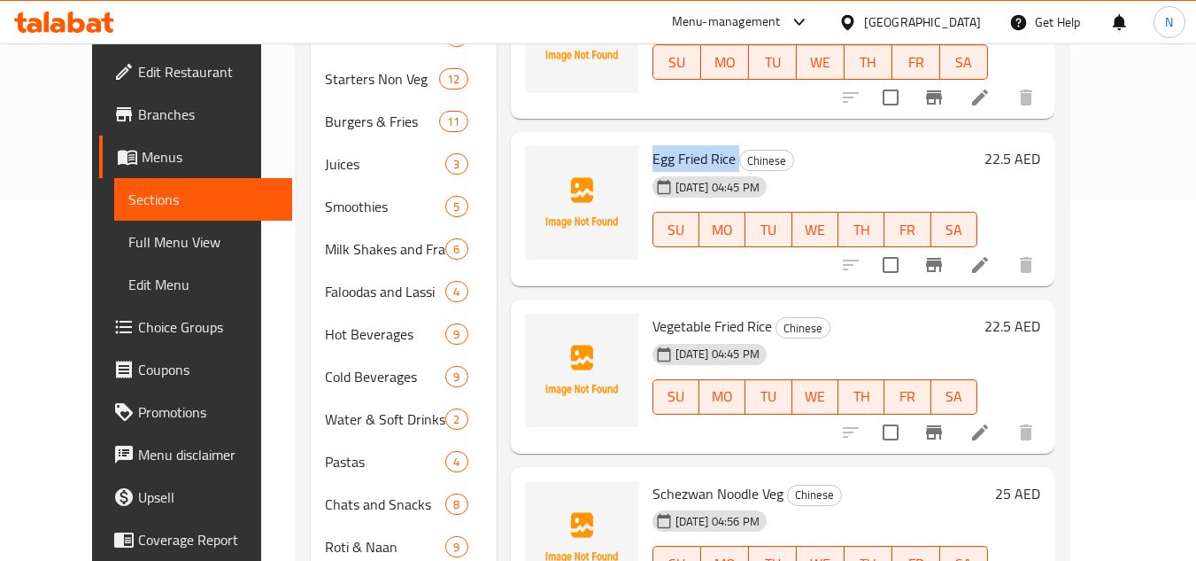
scroll to position [370, 0]
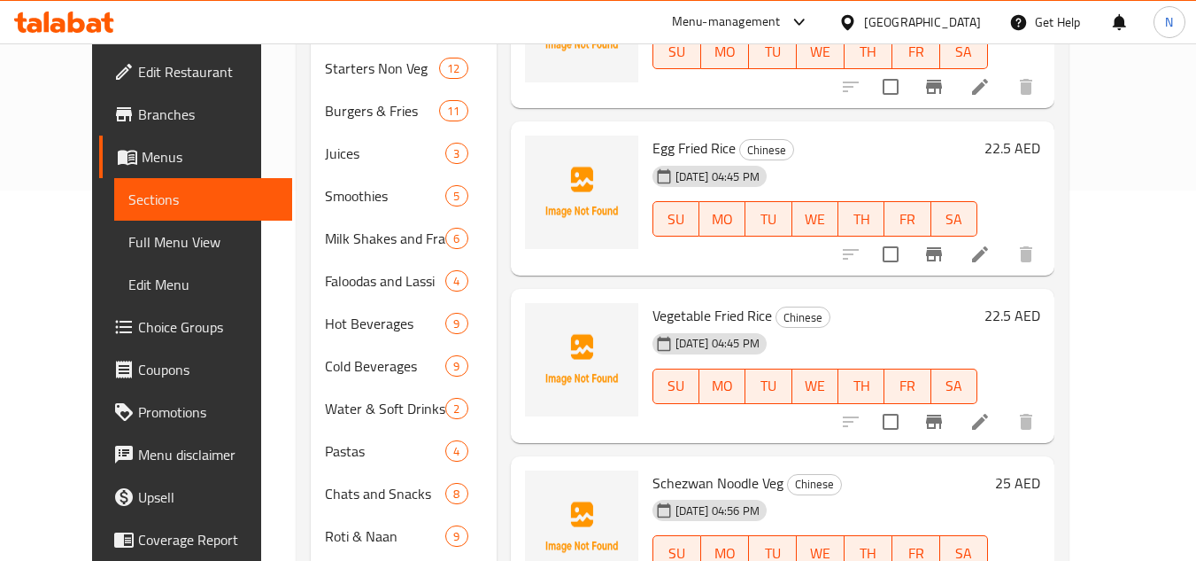
click at [718, 306] on span "Vegetable Fried Rice" at bounding box center [713, 315] width 120 height 27
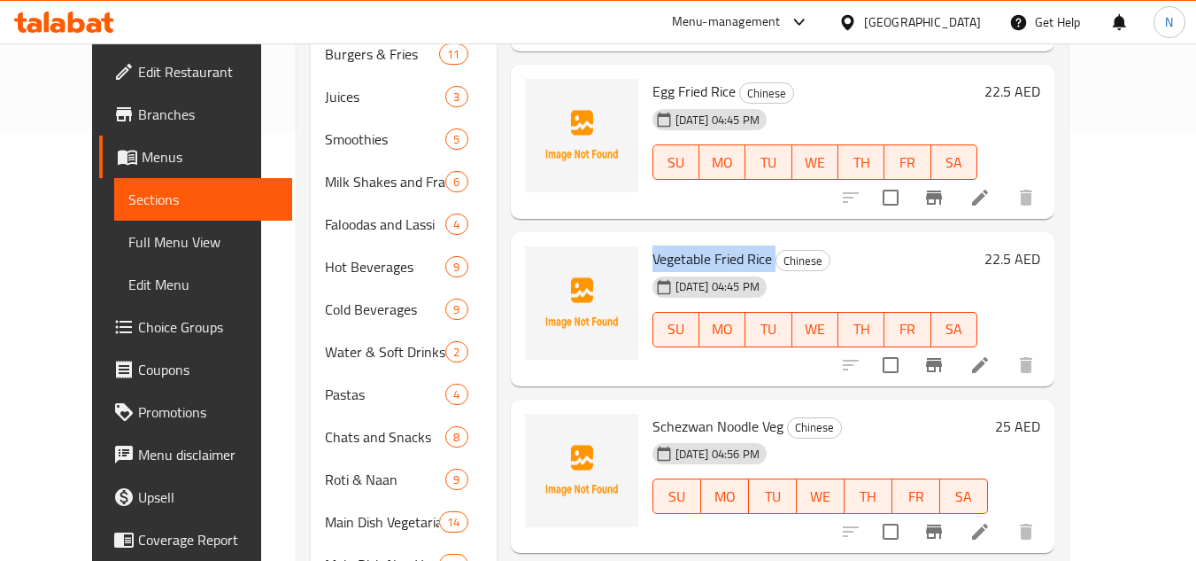
scroll to position [547, 0]
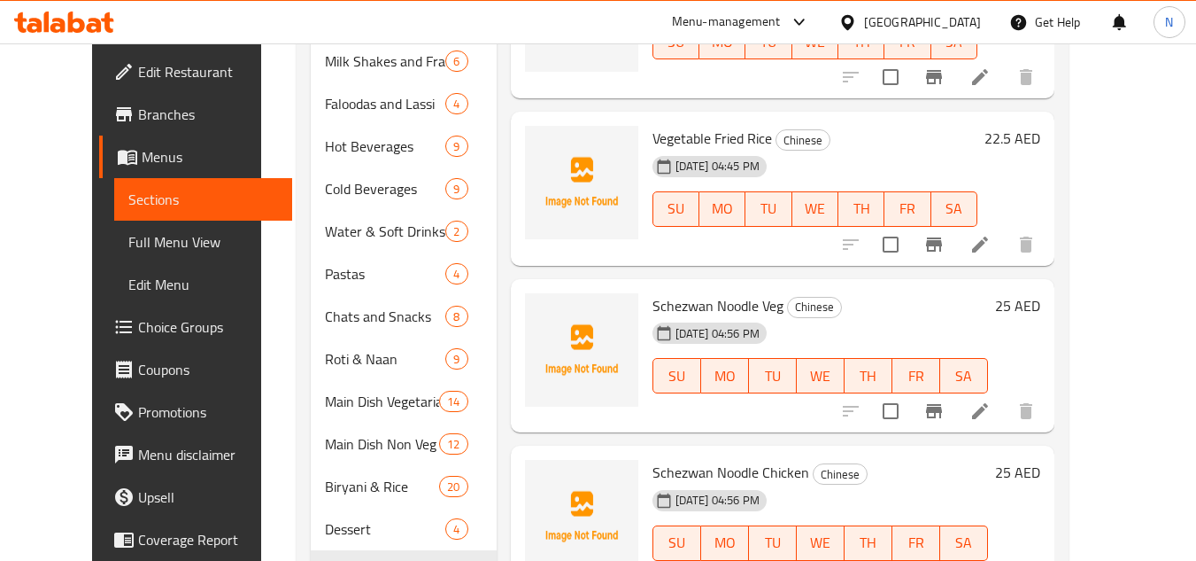
click at [719, 306] on span "Schezwan Noodle Veg" at bounding box center [718, 305] width 131 height 27
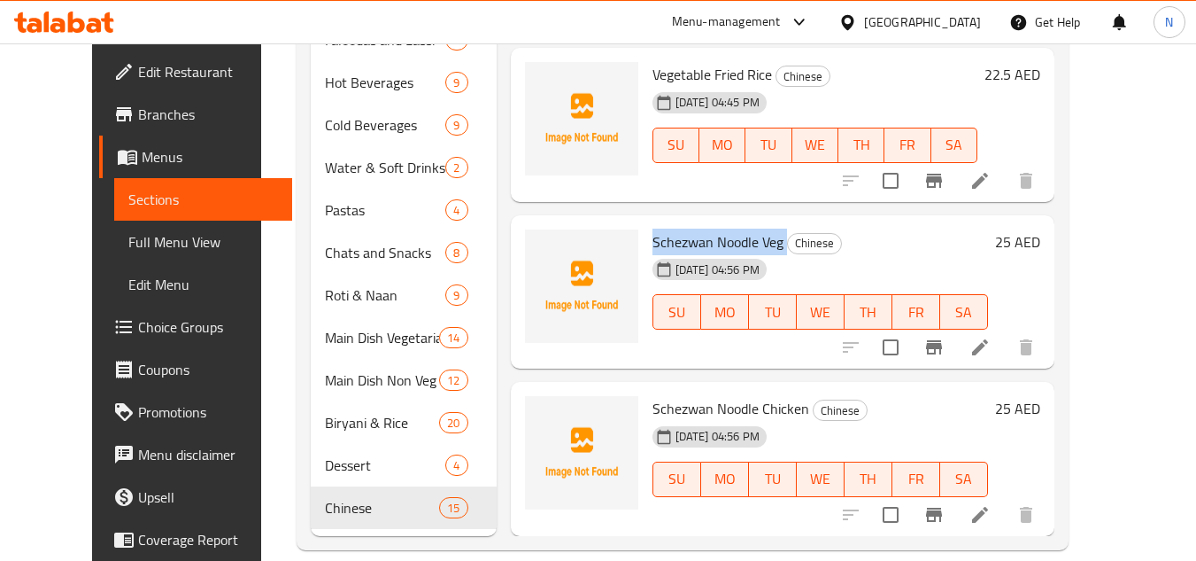
scroll to position [636, 0]
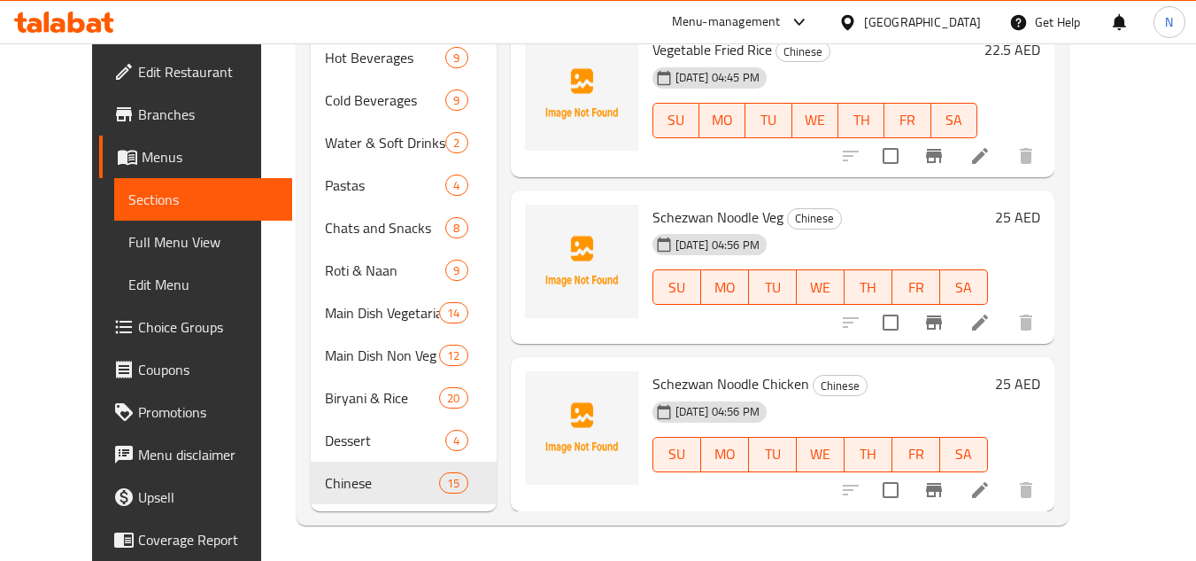
click at [670, 383] on span "Schezwan Noodle Chicken" at bounding box center [731, 383] width 157 height 27
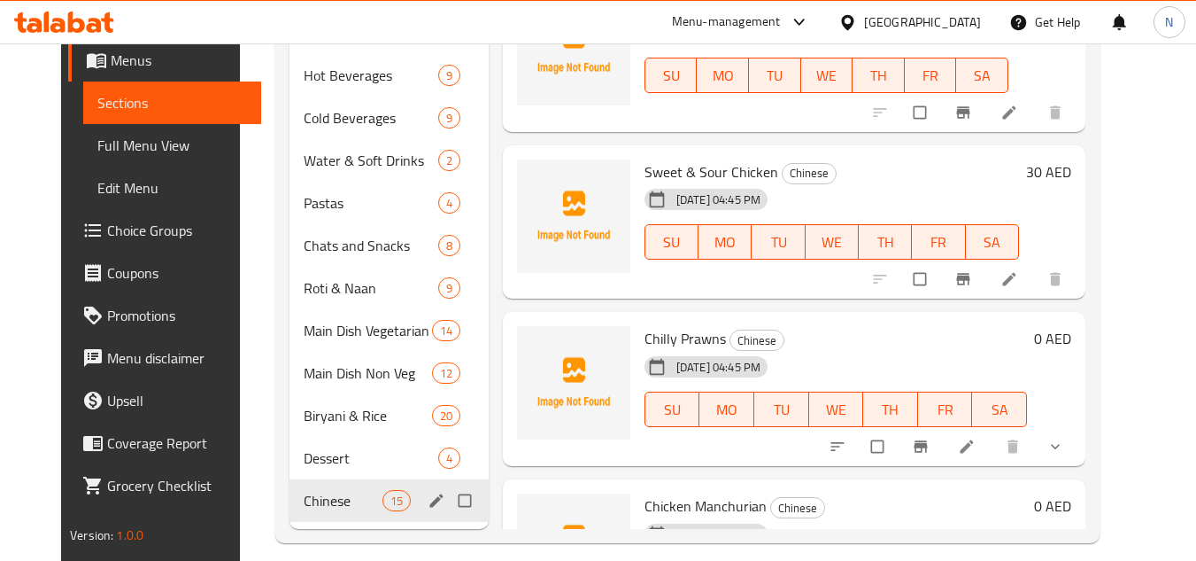
scroll to position [620, 0]
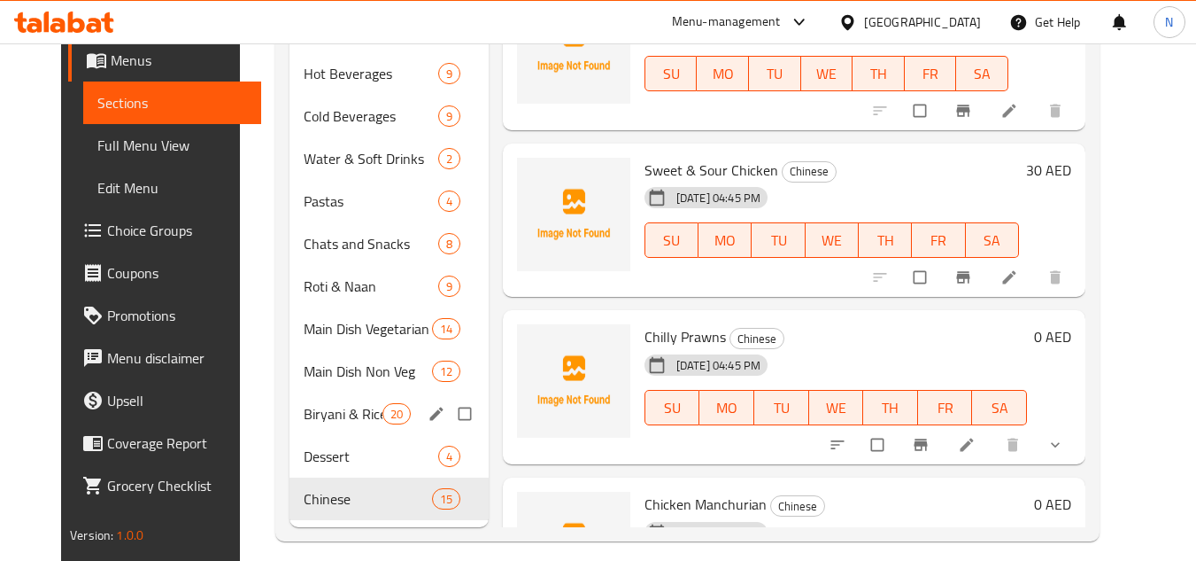
drag, startPoint x: 296, startPoint y: 403, endPoint x: 321, endPoint y: 378, distance: 35.1
click at [304, 403] on span "Biryani & Rice" at bounding box center [343, 413] width 78 height 21
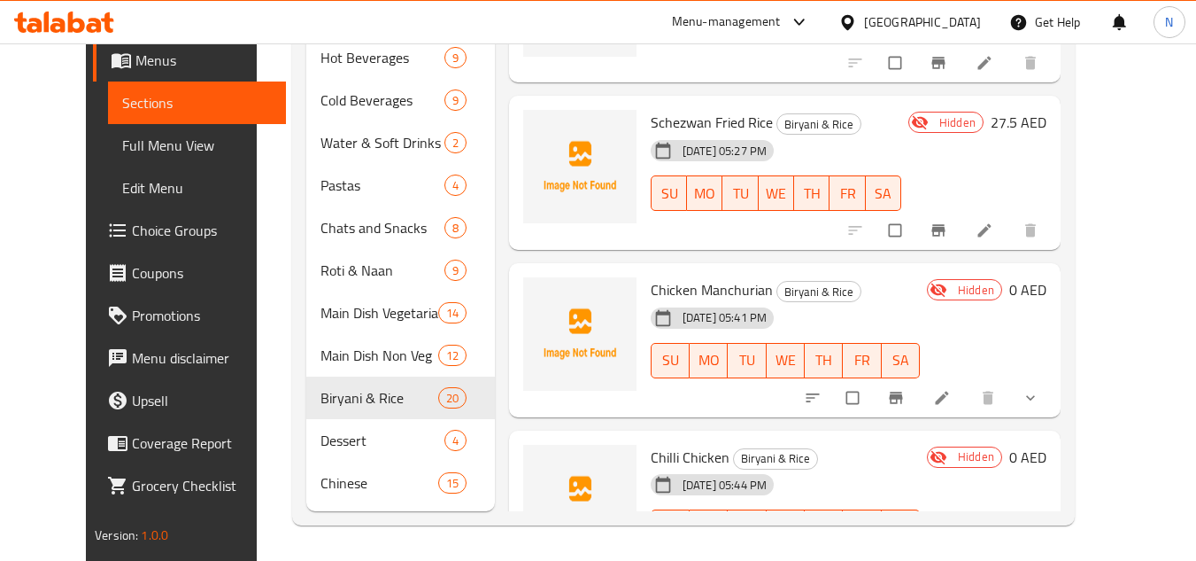
scroll to position [1395, 0]
